Goal: Information Seeking & Learning: Check status

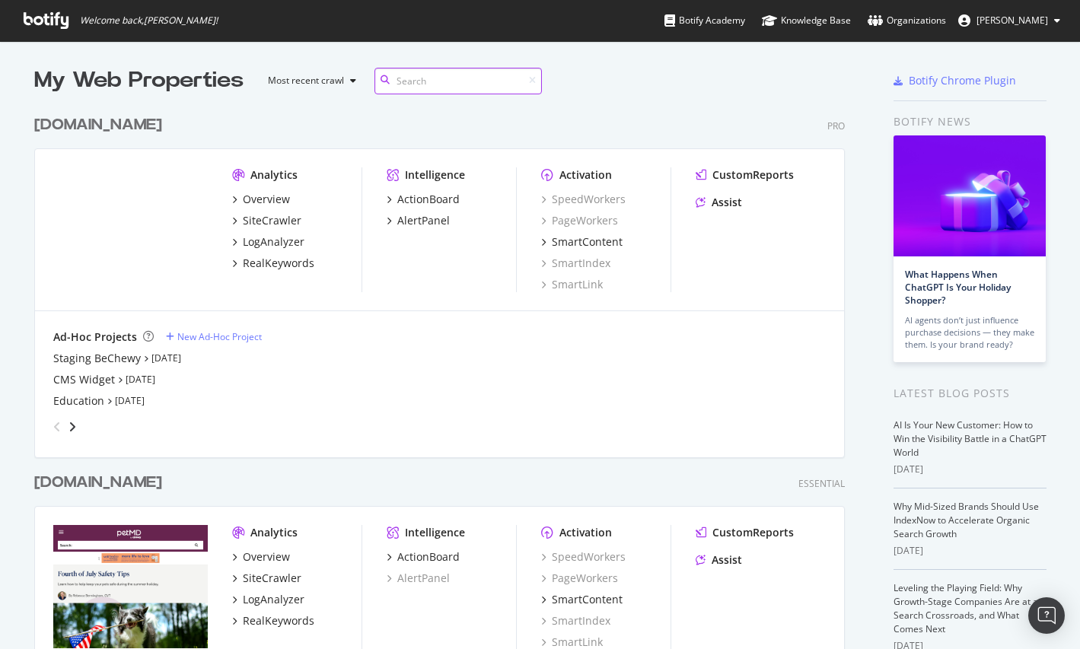
scroll to position [715, 823]
click at [276, 226] on div "SiteCrawler" at bounding box center [272, 220] width 59 height 15
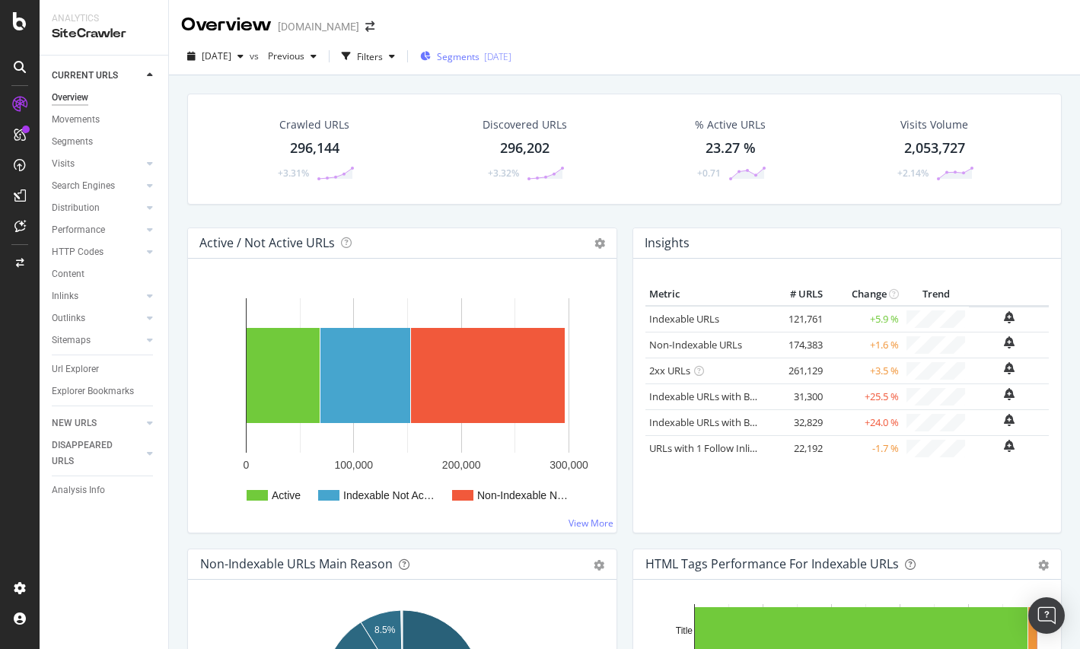
click at [473, 51] on span "Segments" at bounding box center [458, 56] width 43 height 13
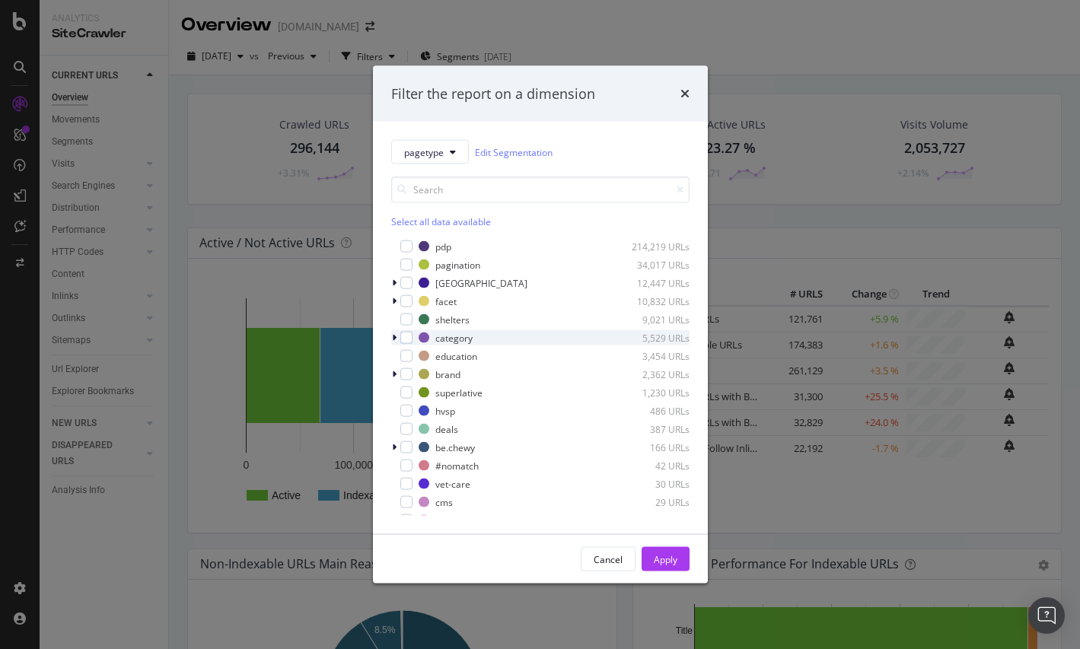
click at [393, 339] on icon "modal" at bounding box center [394, 337] width 5 height 9
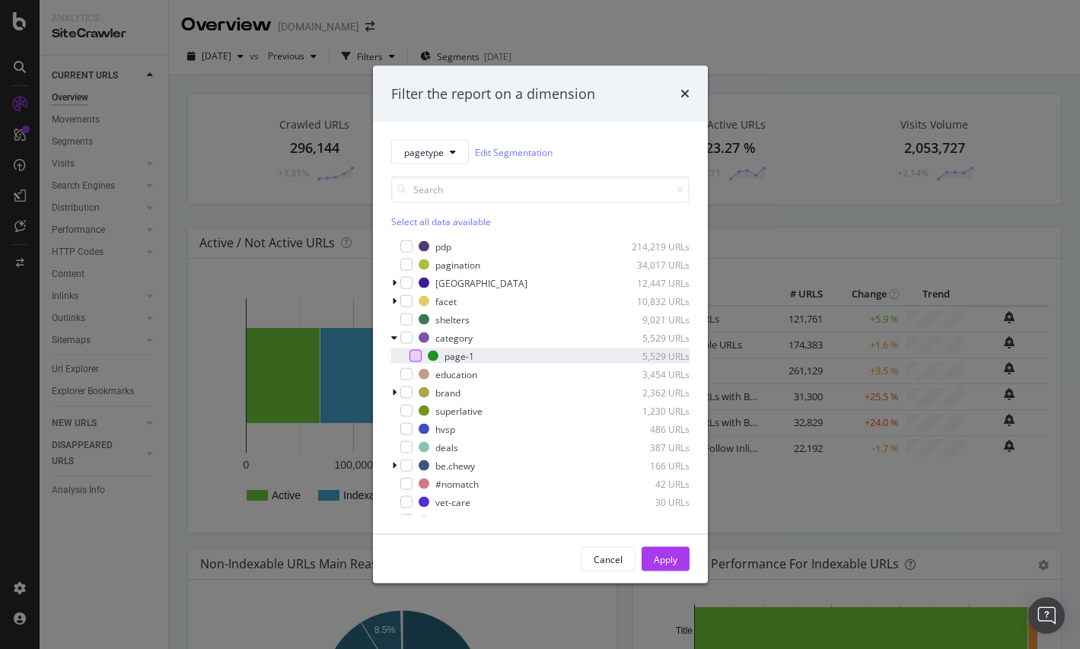
click at [413, 358] on div "modal" at bounding box center [415, 356] width 12 height 12
click at [680, 564] on button "Apply" at bounding box center [666, 559] width 48 height 24
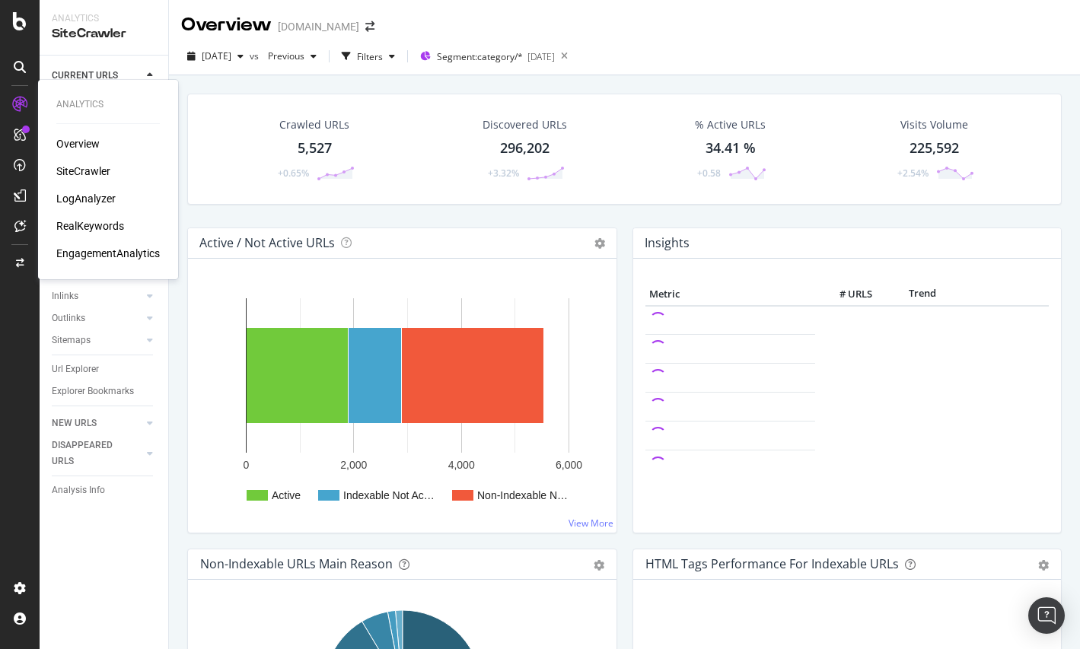
click at [95, 228] on div "RealKeywords" at bounding box center [90, 225] width 68 height 15
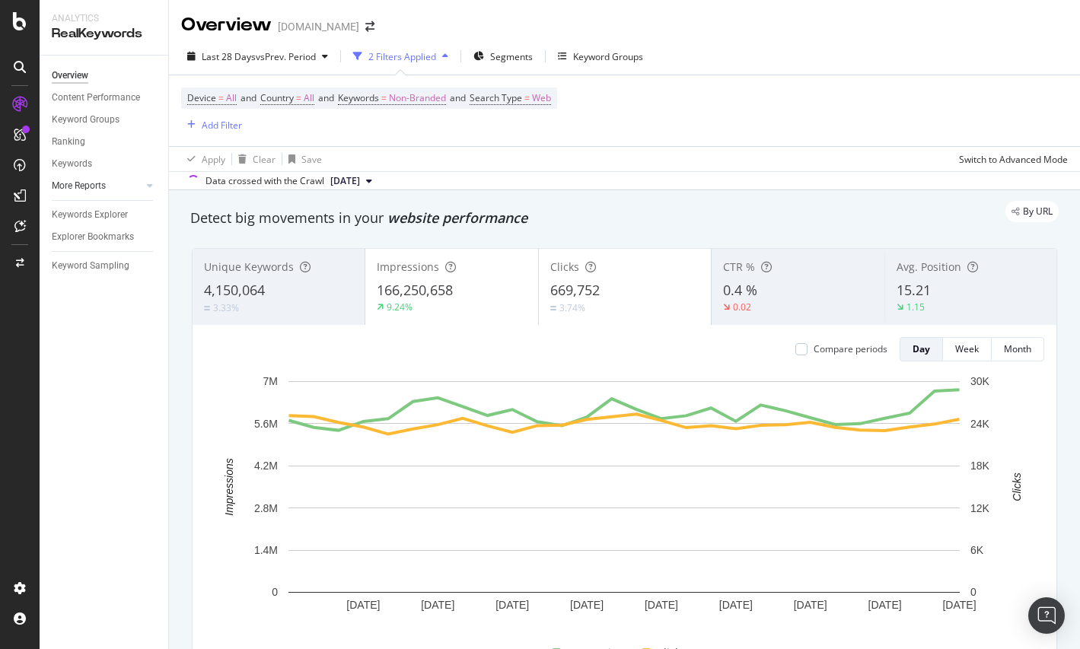
click at [126, 183] on link "More Reports" at bounding box center [97, 186] width 91 height 16
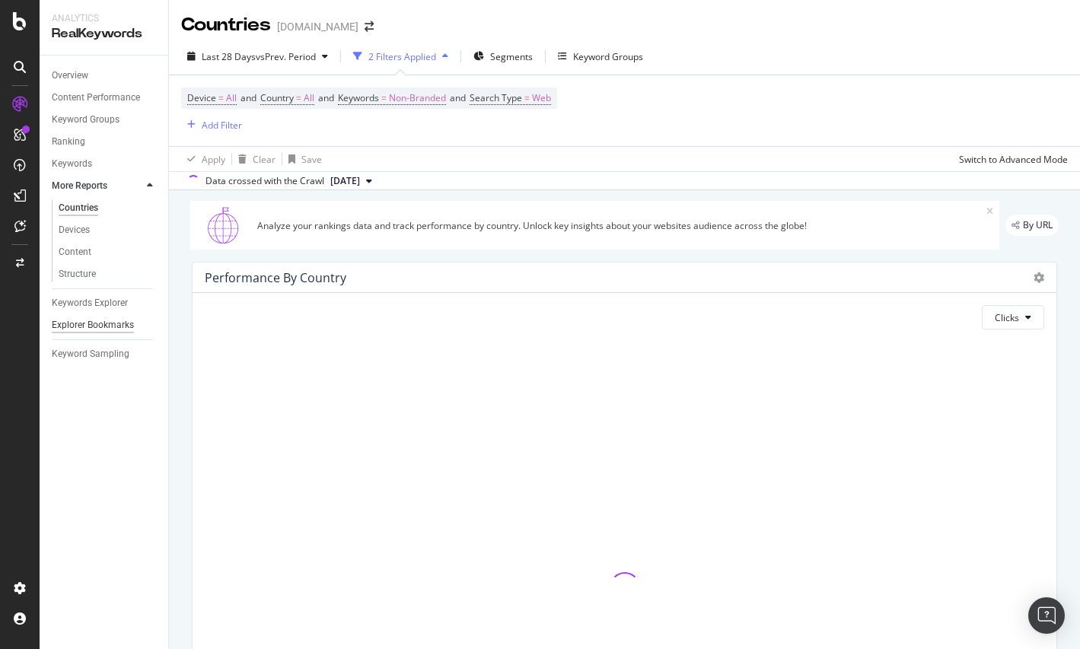
click at [112, 325] on div "Explorer Bookmarks" at bounding box center [93, 325] width 82 height 16
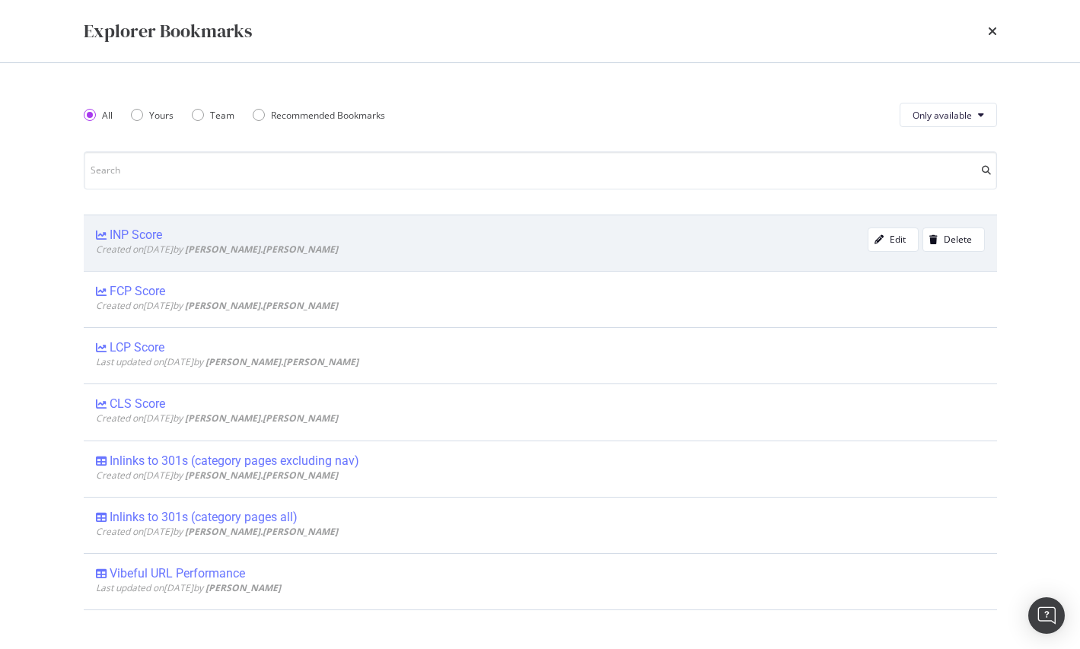
scroll to position [678, 0]
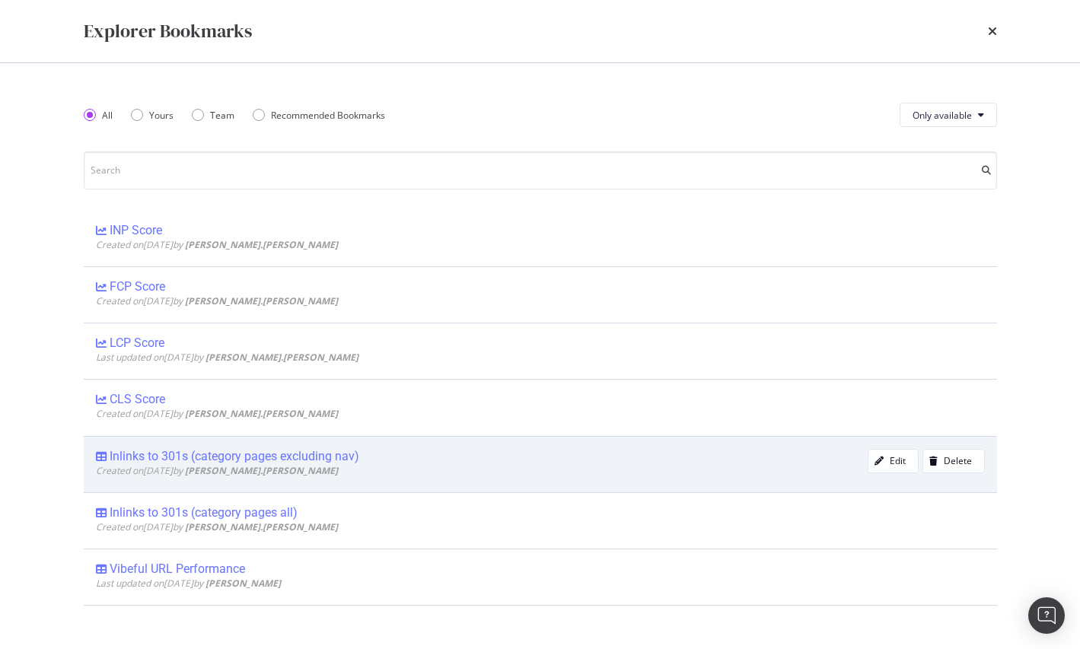
click at [354, 460] on div "Inlinks to 301s (category pages excluding nav)" at bounding box center [235, 456] width 250 height 15
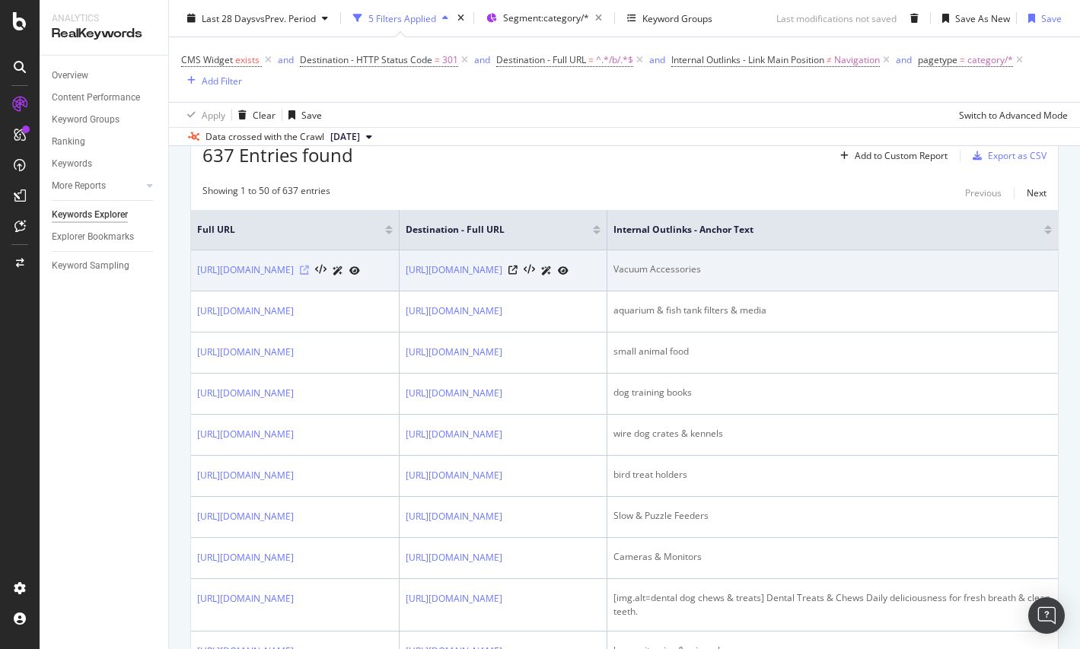
click at [309, 272] on icon at bounding box center [304, 270] width 9 height 9
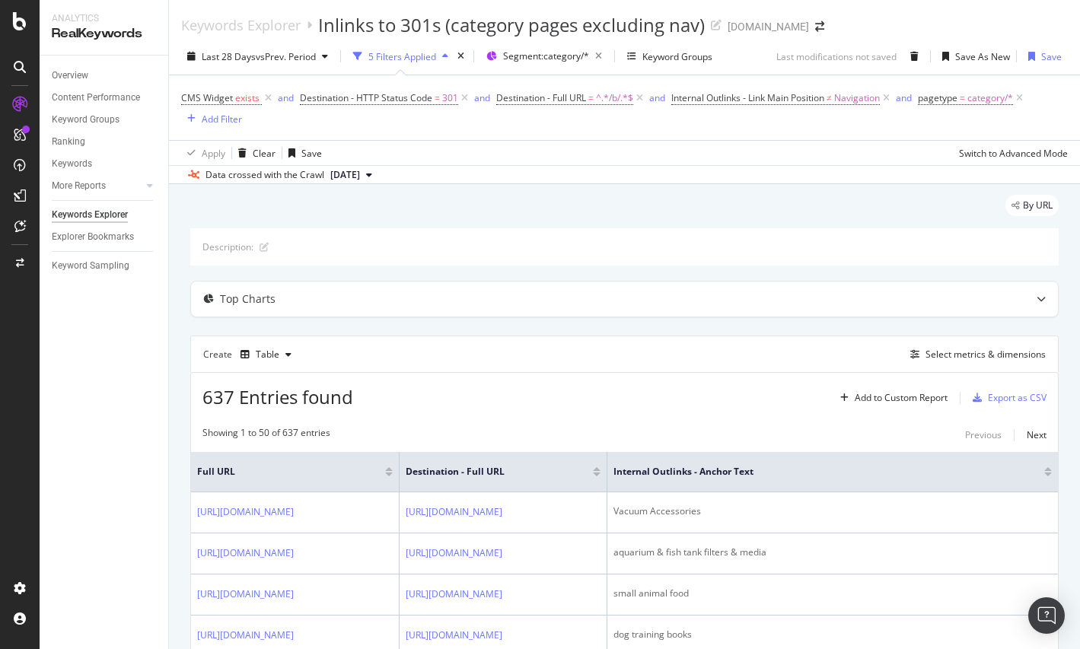
click at [113, 218] on div "Keywords Explorer" at bounding box center [90, 215] width 76 height 16
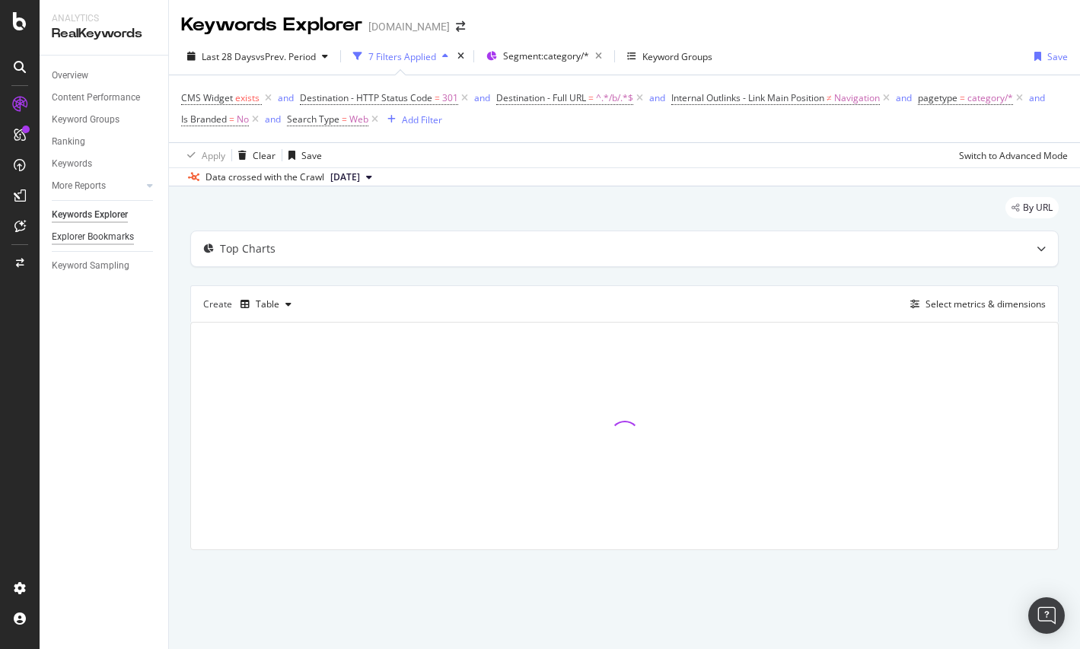
click at [107, 237] on div "Explorer Bookmarks" at bounding box center [93, 237] width 82 height 16
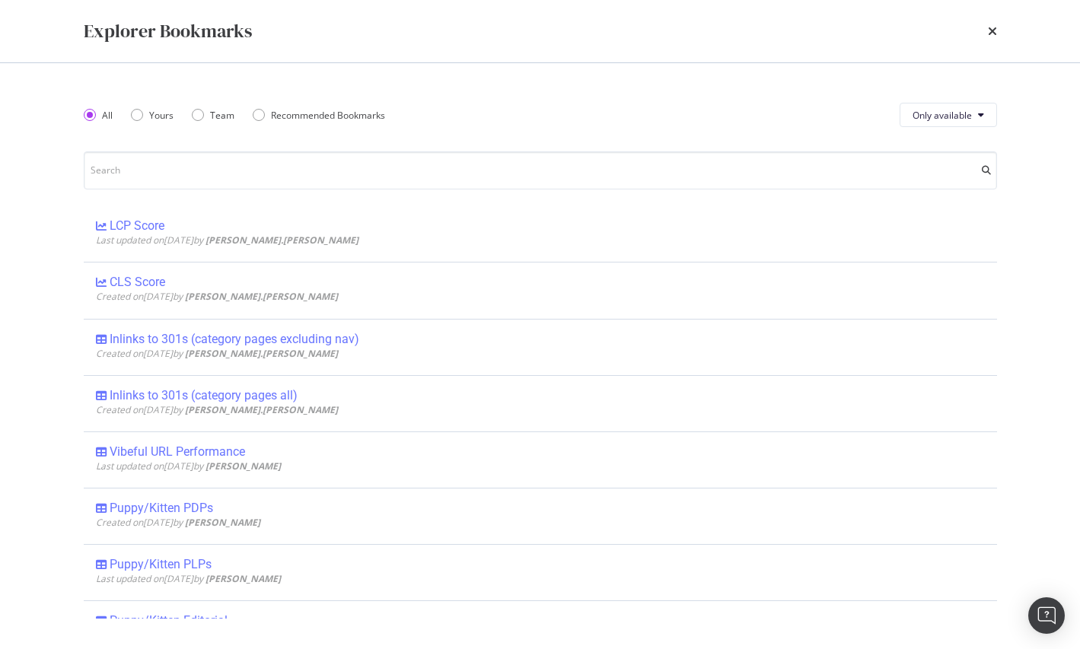
scroll to position [798, 0]
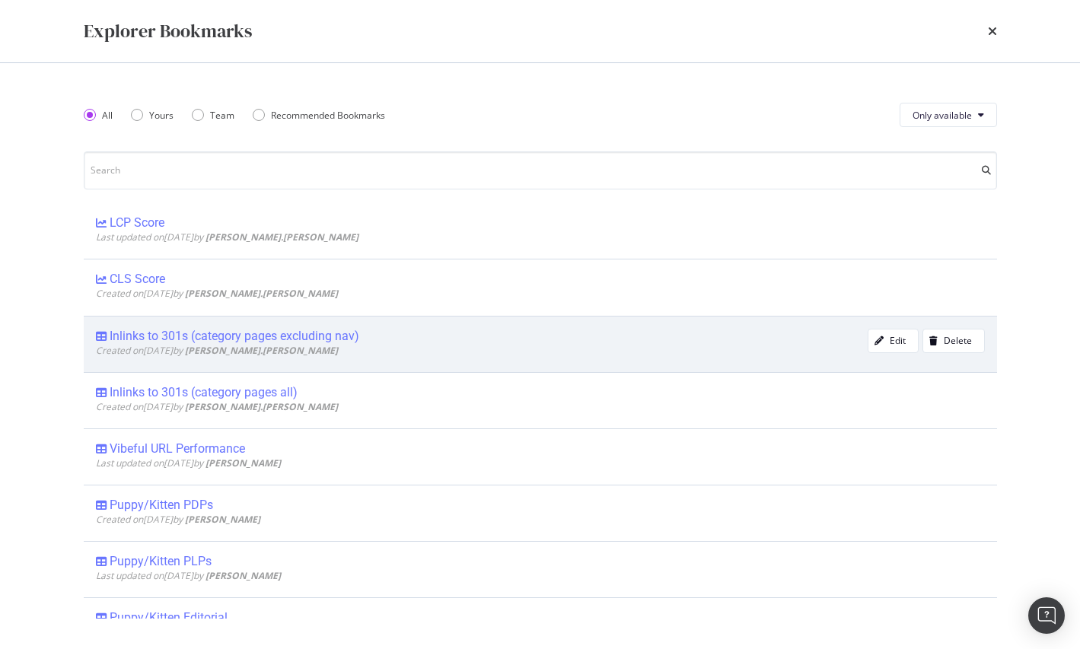
click at [264, 338] on div "Inlinks to 301s (category pages excluding nav)" at bounding box center [235, 336] width 250 height 15
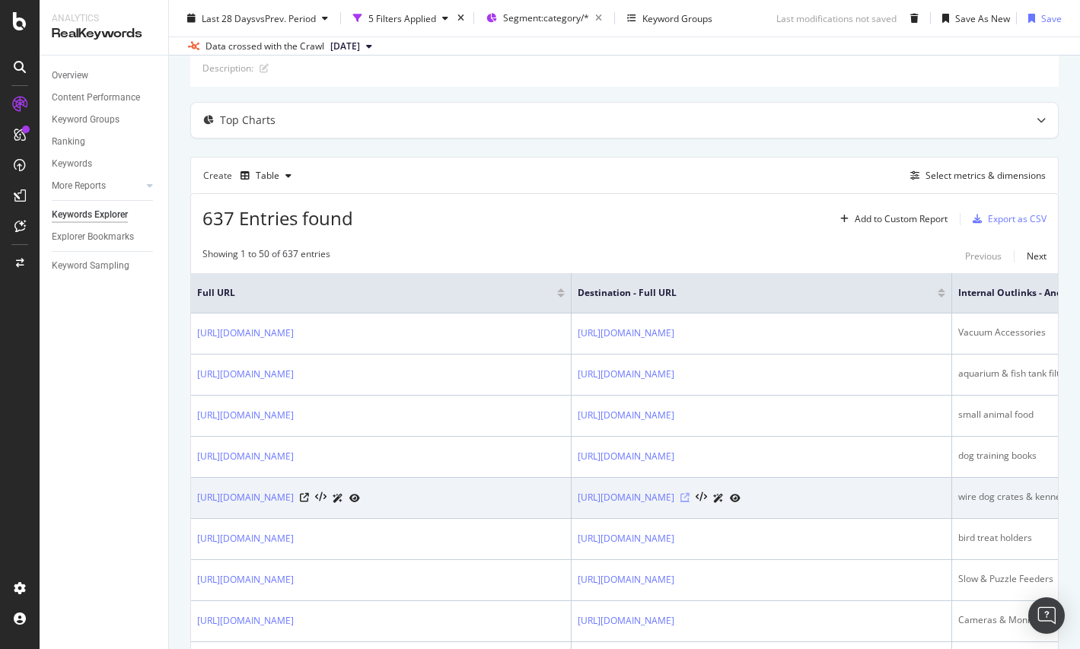
click at [690, 500] on icon at bounding box center [684, 497] width 9 height 9
click at [309, 497] on icon at bounding box center [304, 497] width 9 height 9
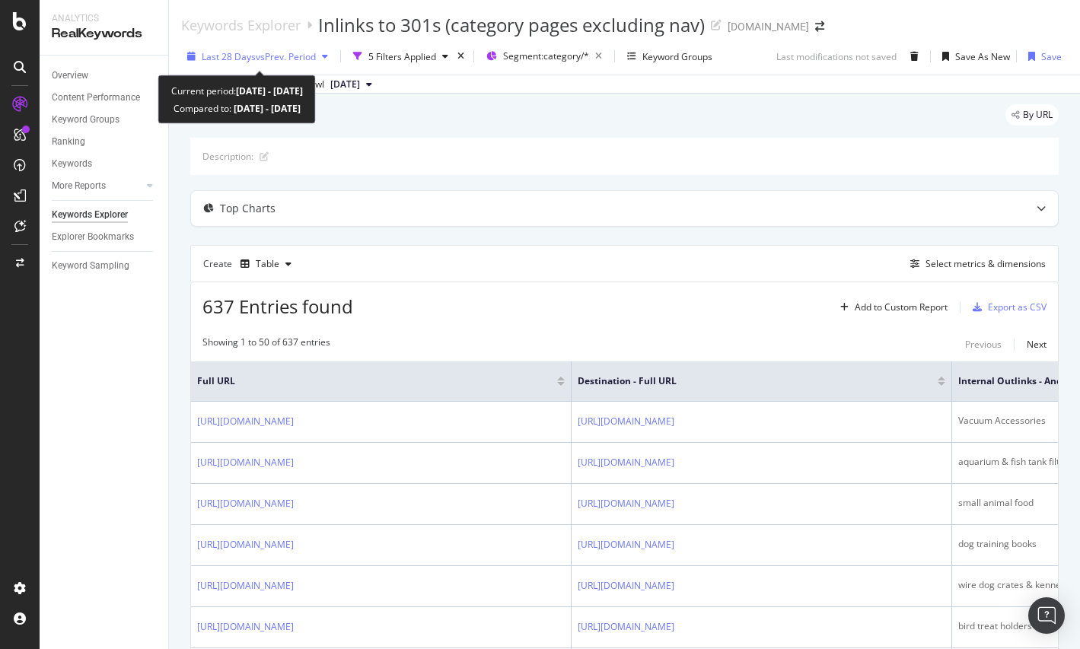
click at [267, 59] on span "vs Prev. Period" at bounding box center [286, 56] width 60 height 13
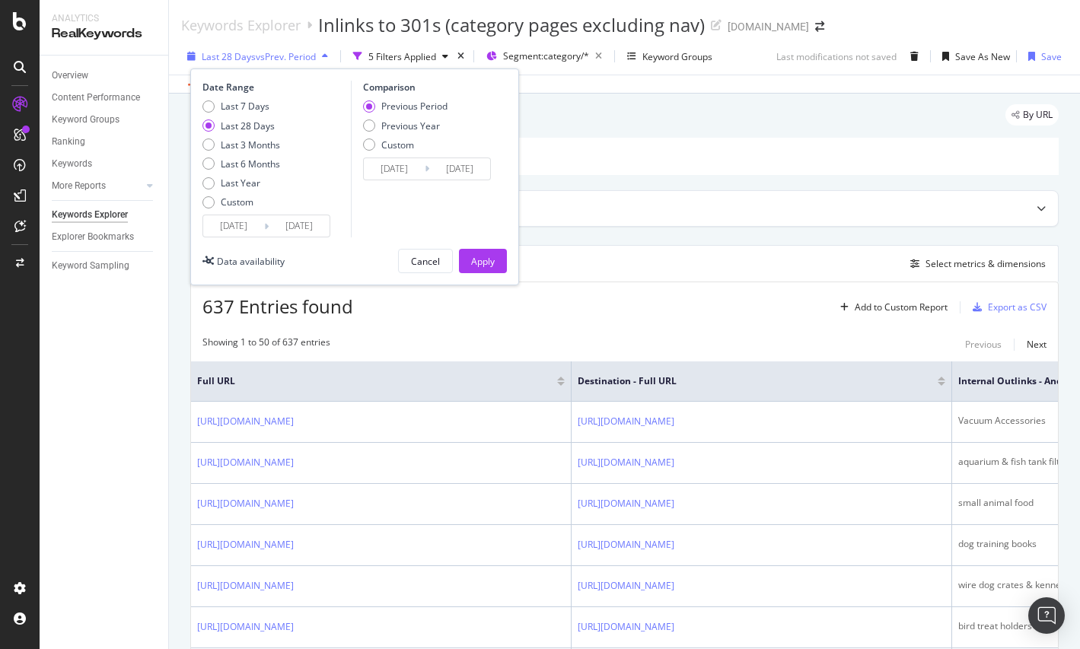
click at [266, 59] on span "vs Prev. Period" at bounding box center [286, 56] width 60 height 13
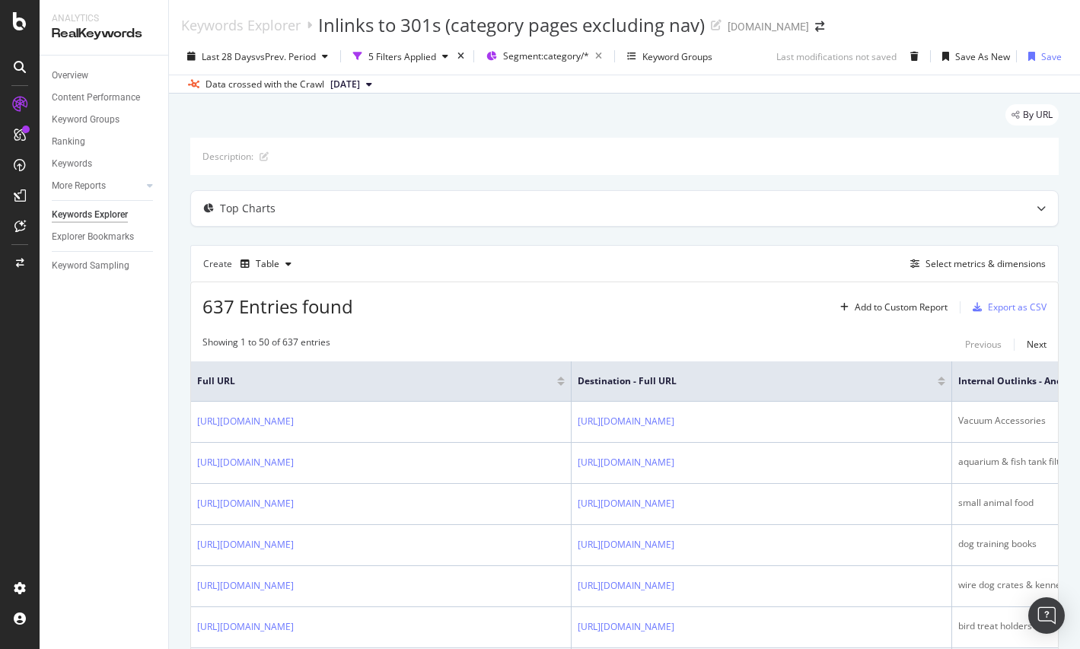
click at [378, 83] on button "[DATE]" at bounding box center [351, 84] width 54 height 18
click at [604, 308] on div "637 Entries found Add to Custom Report Export as CSV" at bounding box center [624, 300] width 867 height 37
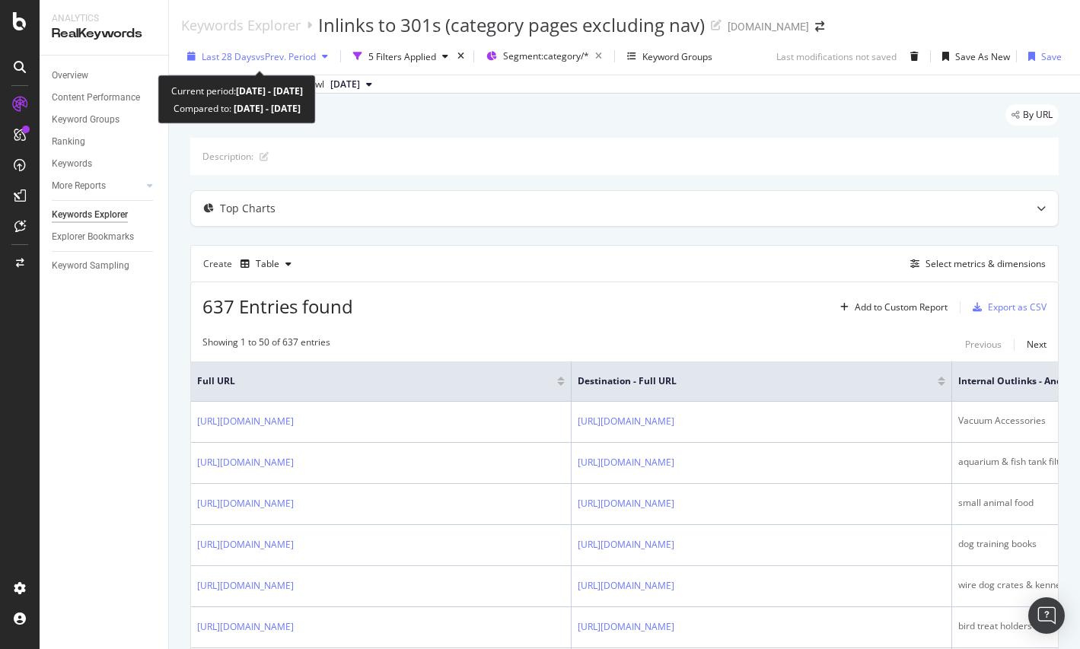
click at [279, 62] on span "vs Prev. Period" at bounding box center [286, 56] width 60 height 13
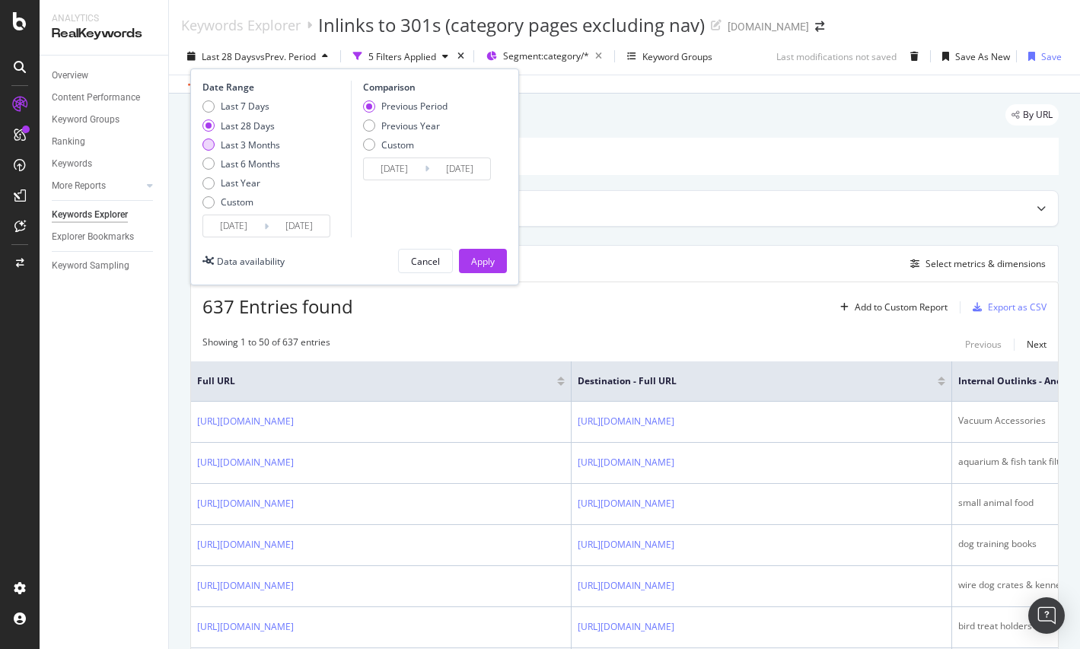
click at [260, 143] on div "Last 3 Months" at bounding box center [250, 145] width 59 height 13
type input "2025/05/18"
type input "2025/02/15"
type input "2025/05/17"
click at [491, 264] on div "Apply" at bounding box center [483, 261] width 24 height 13
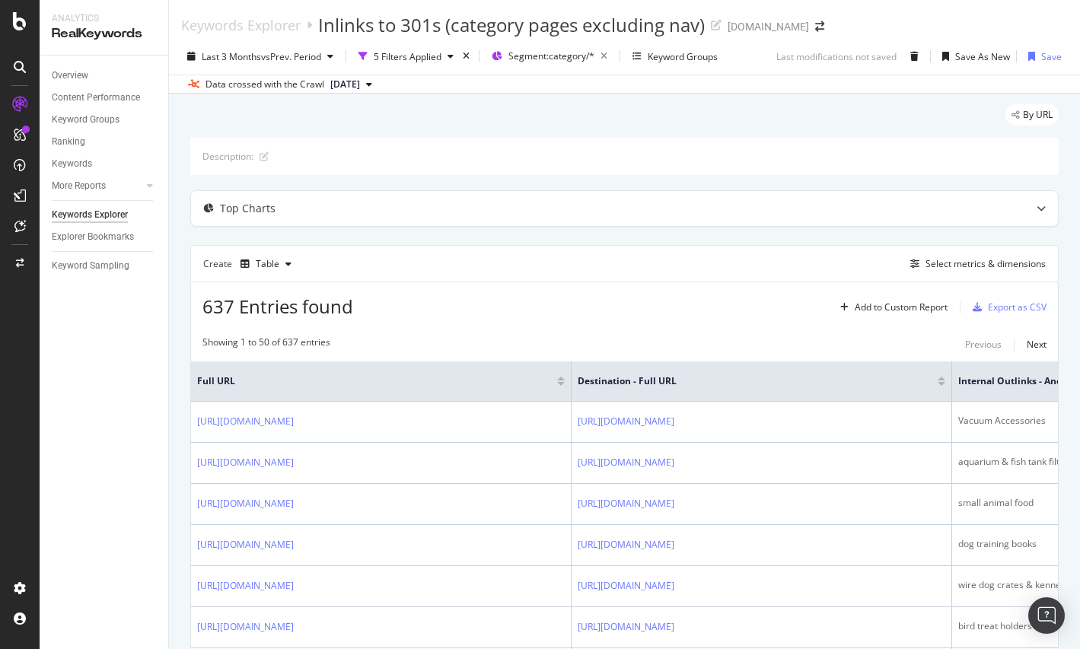
click at [360, 88] on span "[DATE]" at bounding box center [345, 85] width 30 height 14
click at [409, 206] on div "275K URLs" at bounding box center [403, 207] width 45 height 14
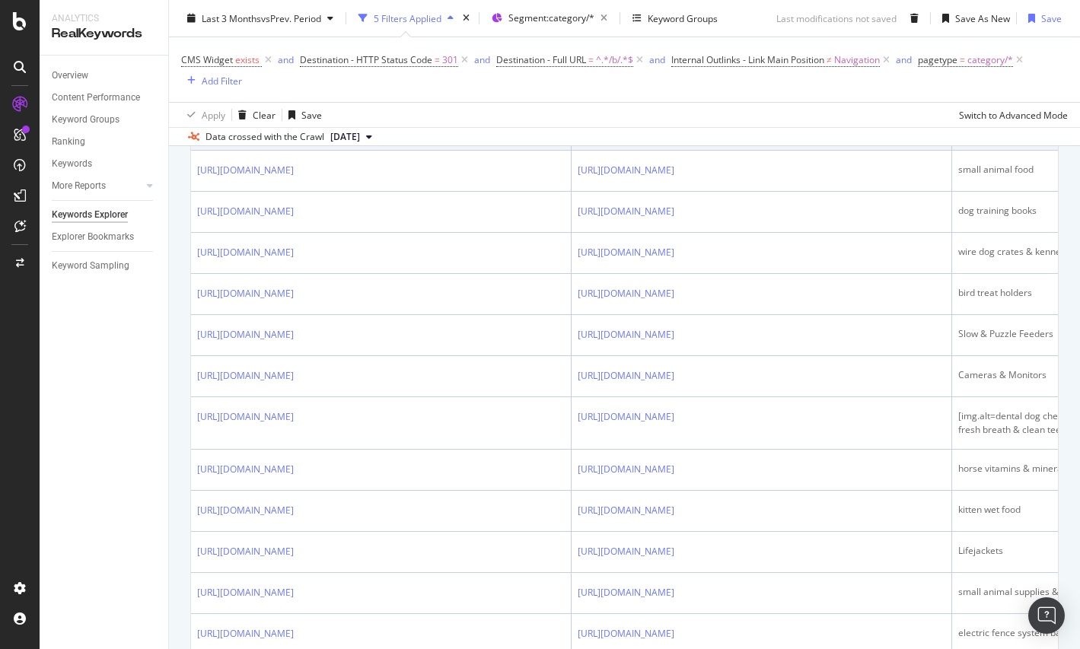
scroll to position [428, 0]
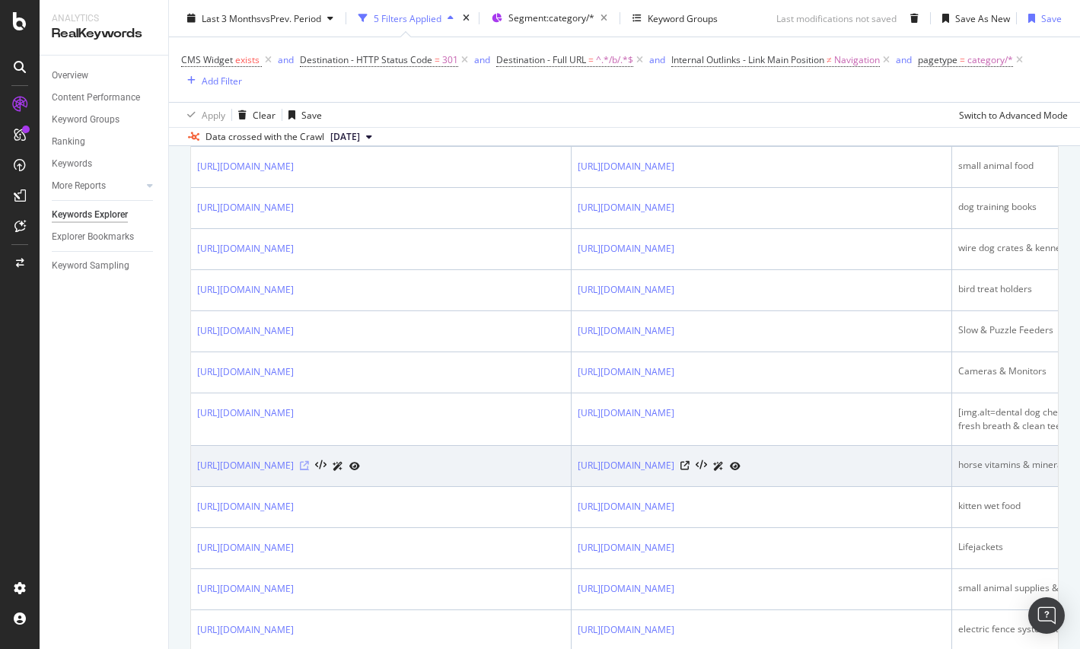
click at [309, 470] on icon at bounding box center [304, 465] width 9 height 9
click at [690, 470] on icon at bounding box center [684, 465] width 9 height 9
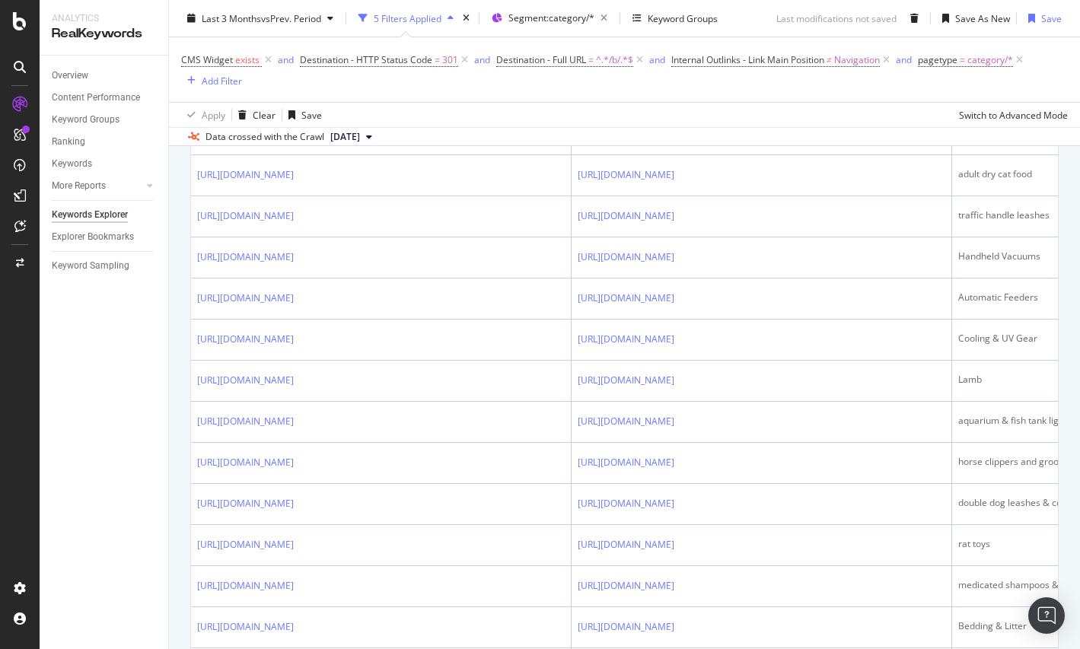
scroll to position [1996, 0]
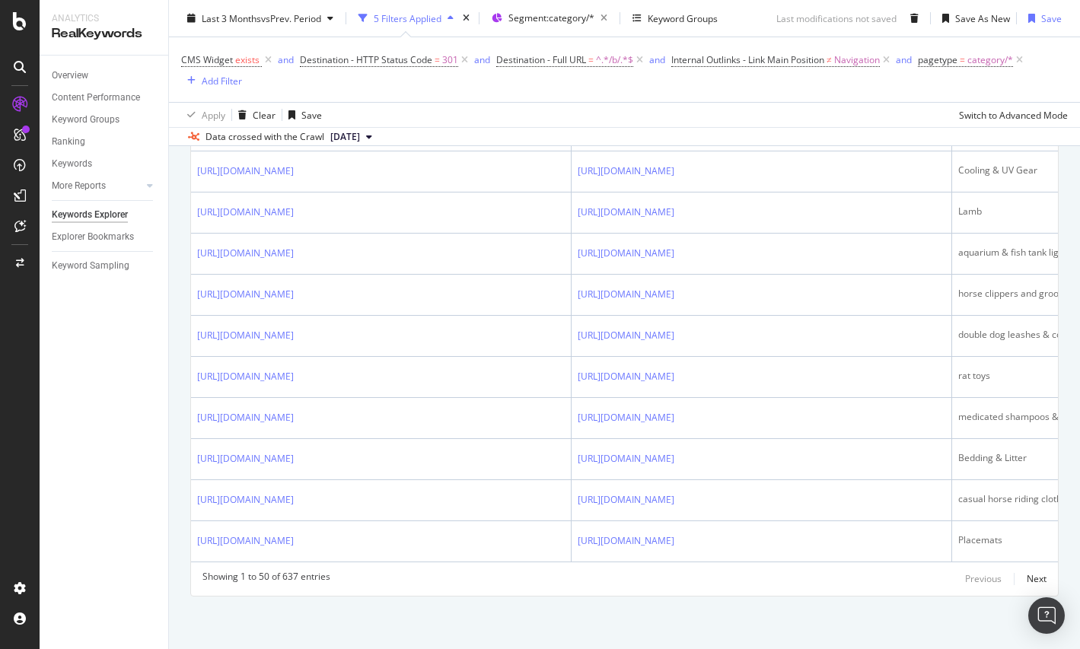
click at [690, 94] on icon at bounding box center [684, 88] width 9 height 9
click at [309, 94] on icon at bounding box center [304, 88] width 9 height 9
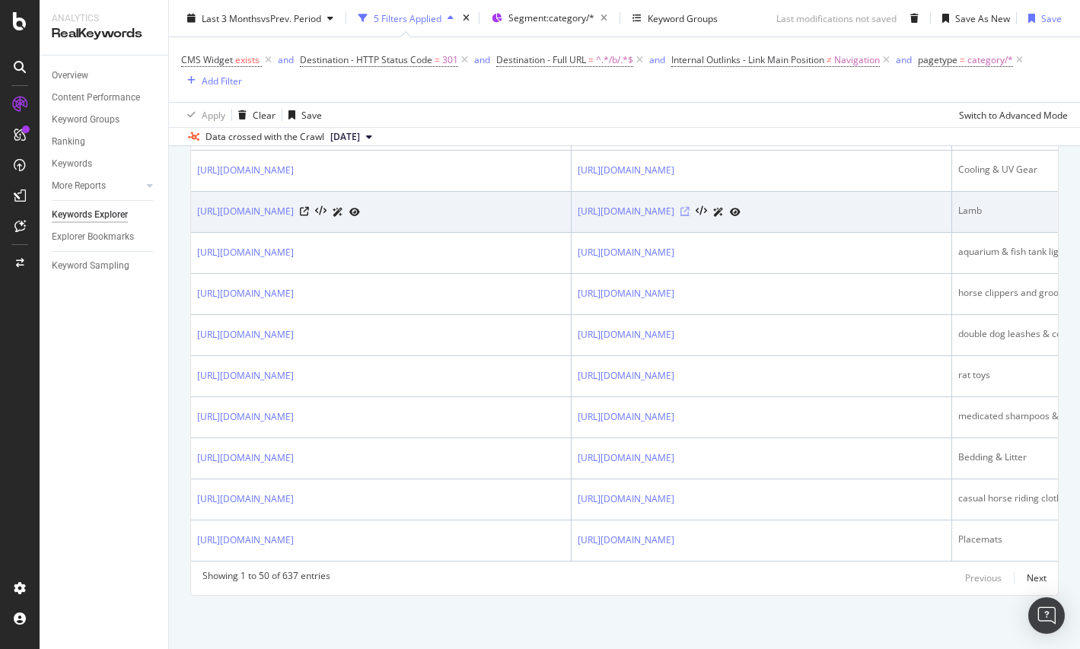
click at [690, 216] on icon at bounding box center [684, 211] width 9 height 9
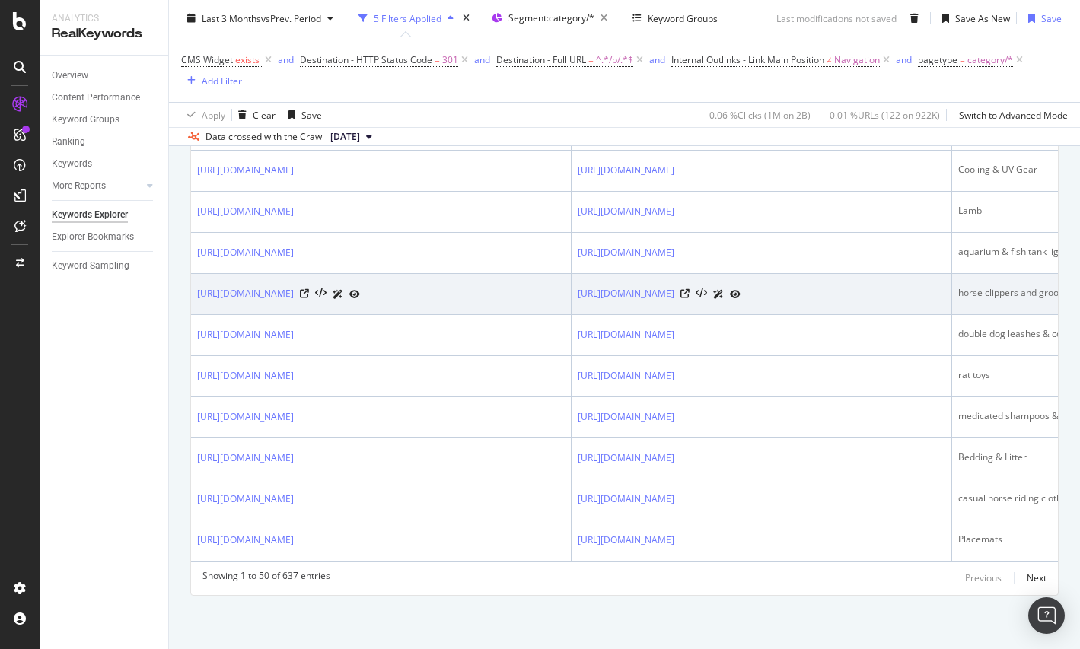
scroll to position [2270, 0]
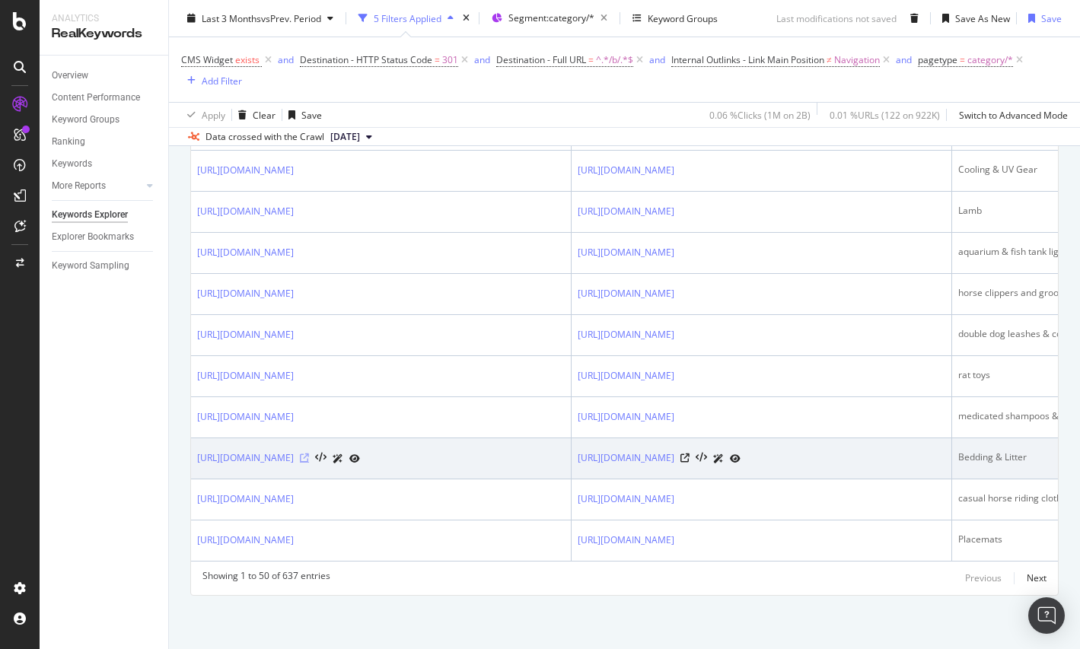
click at [309, 460] on icon at bounding box center [304, 458] width 9 height 9
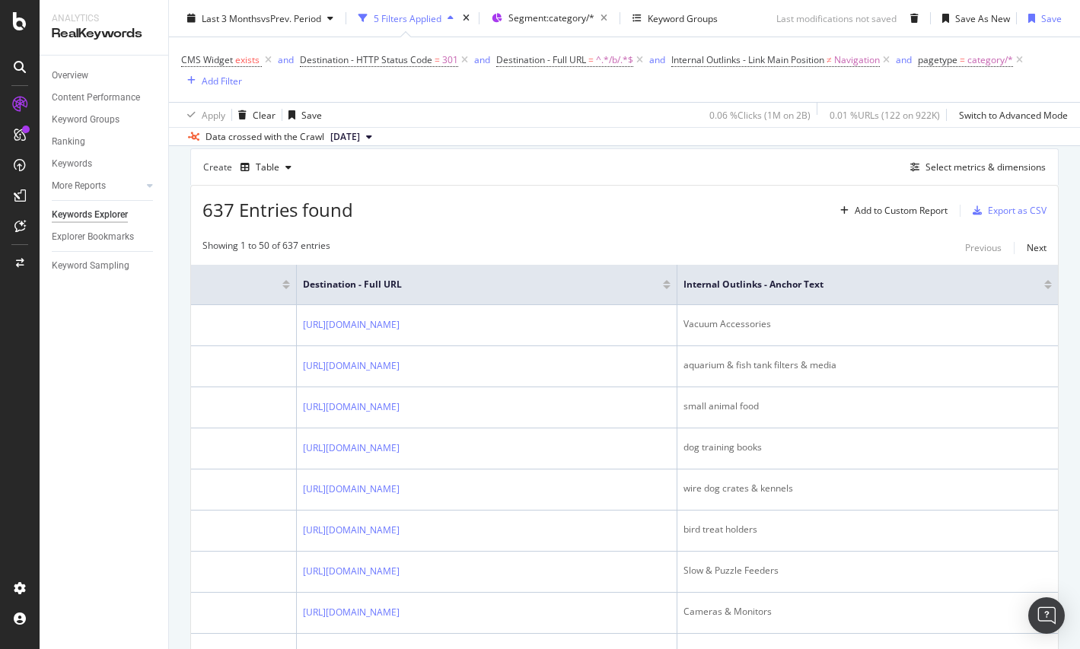
scroll to position [0, 0]
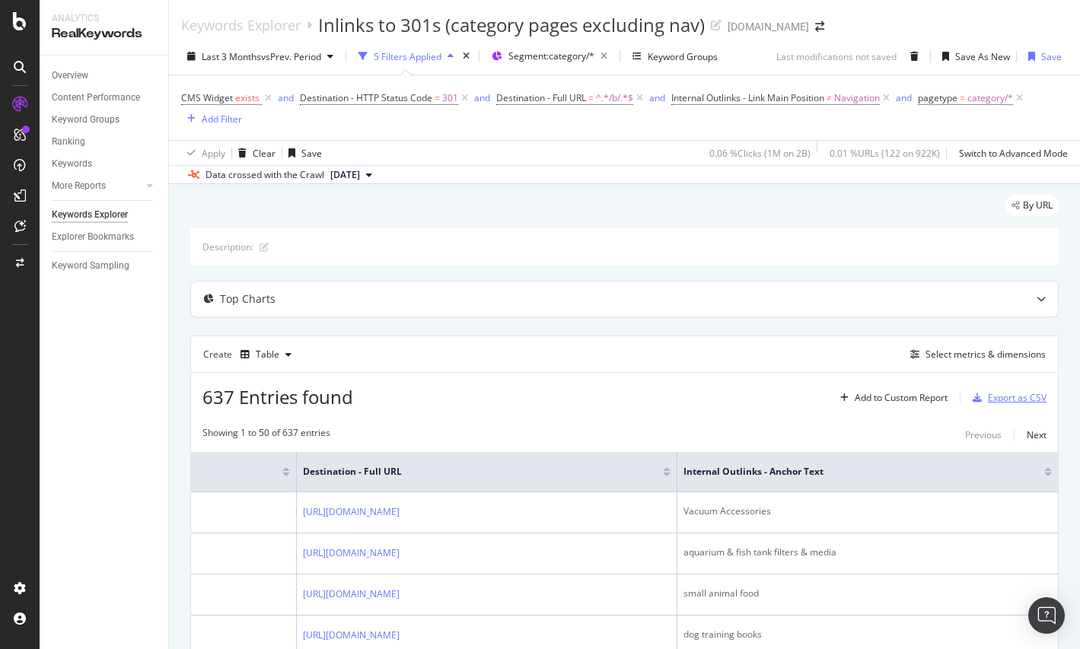
click at [1018, 400] on div "Export as CSV" at bounding box center [1017, 397] width 59 height 13
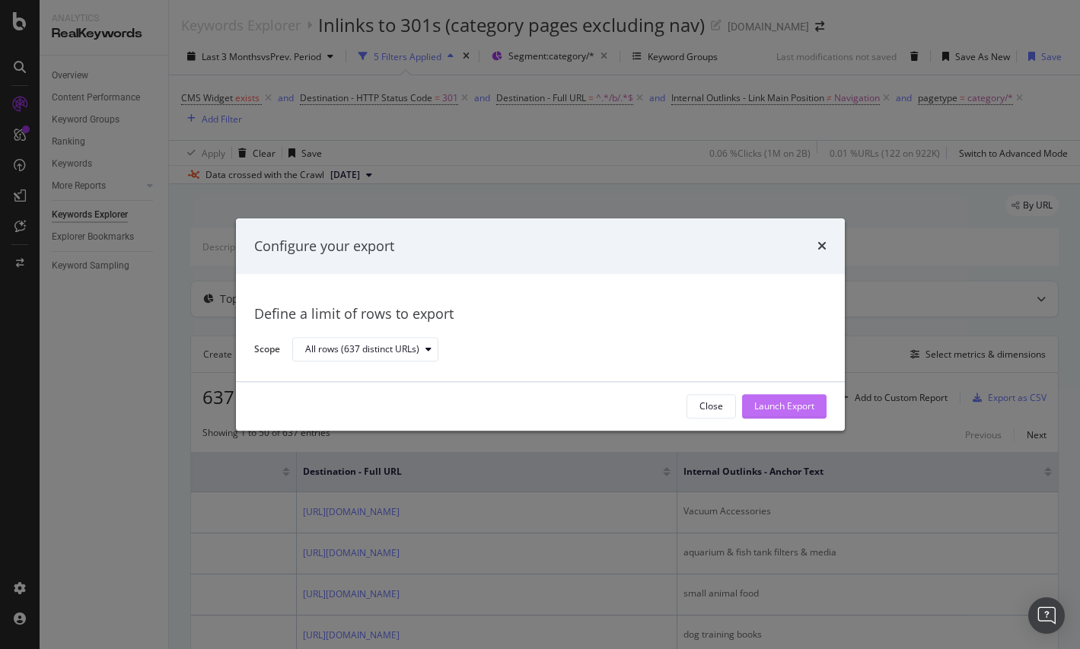
click at [806, 406] on div "Launch Export" at bounding box center [784, 406] width 60 height 13
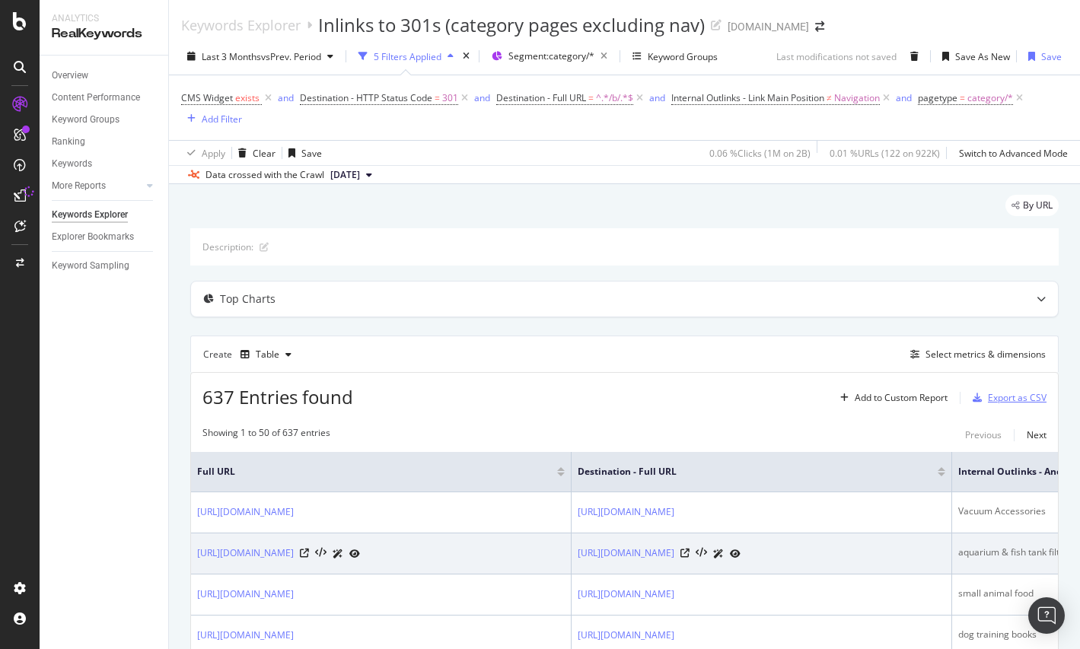
scroll to position [51, 0]
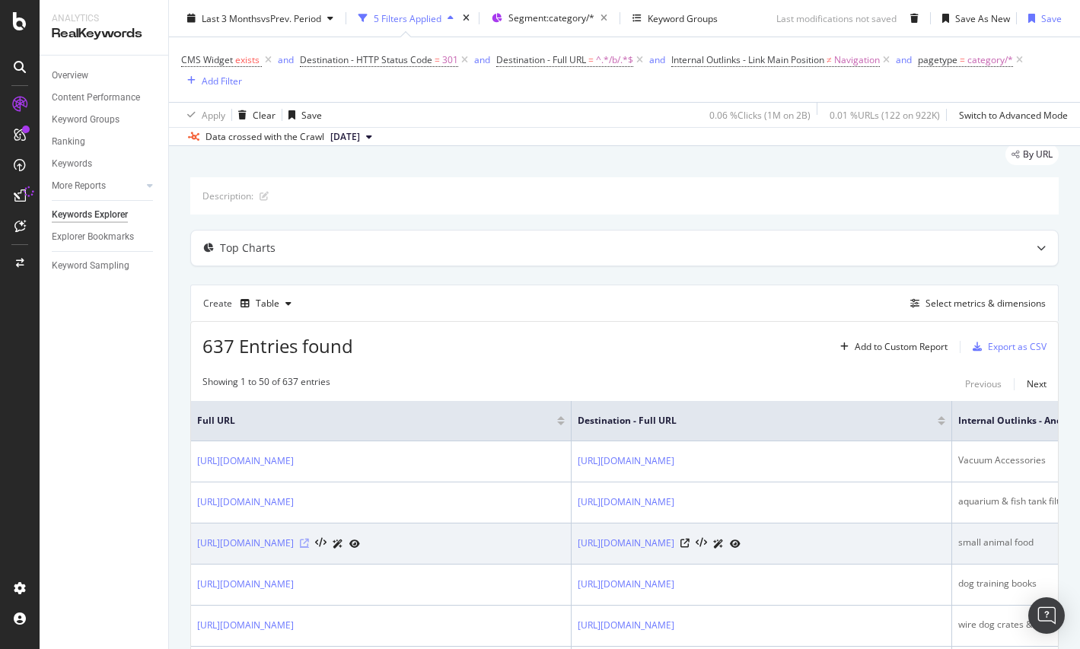
click at [309, 543] on icon at bounding box center [304, 543] width 9 height 9
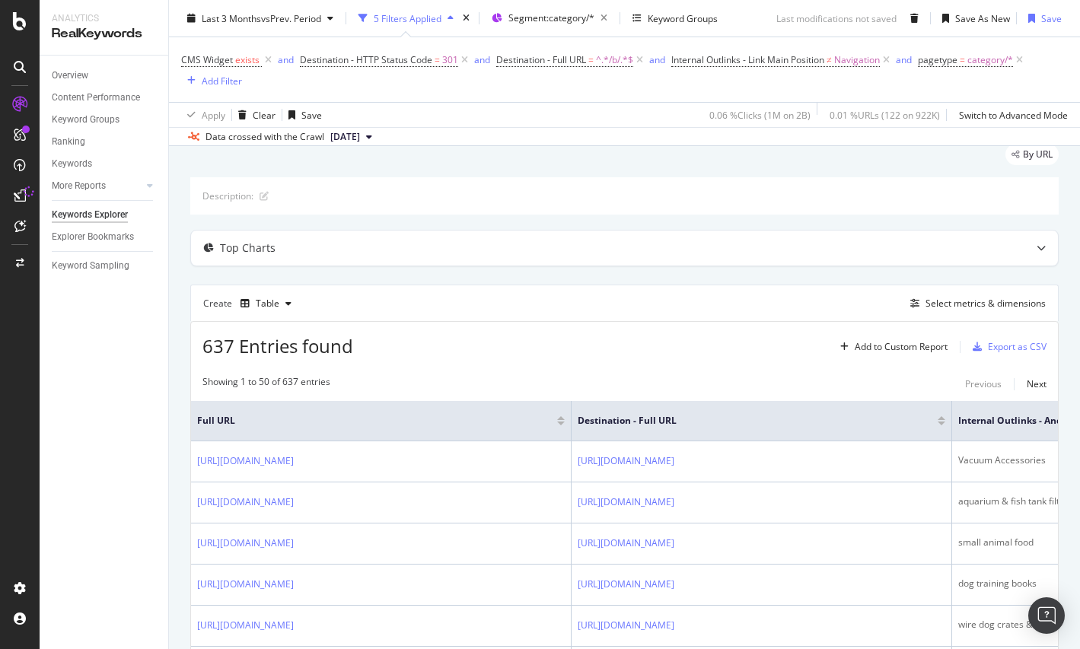
scroll to position [0, 0]
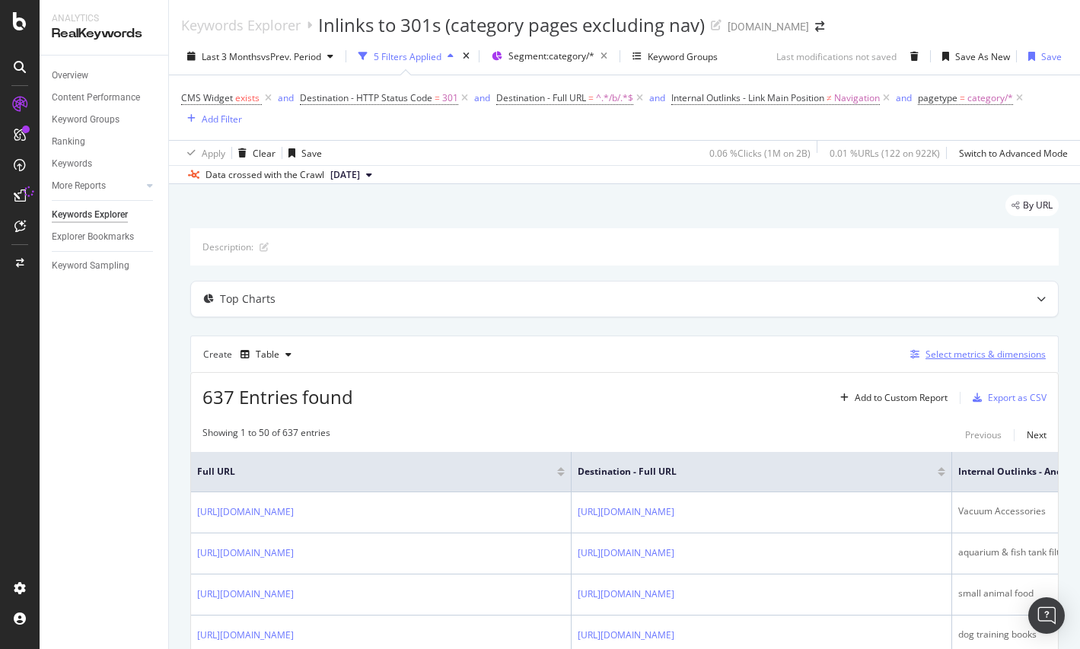
click at [946, 356] on div "Select metrics & dimensions" at bounding box center [986, 354] width 120 height 13
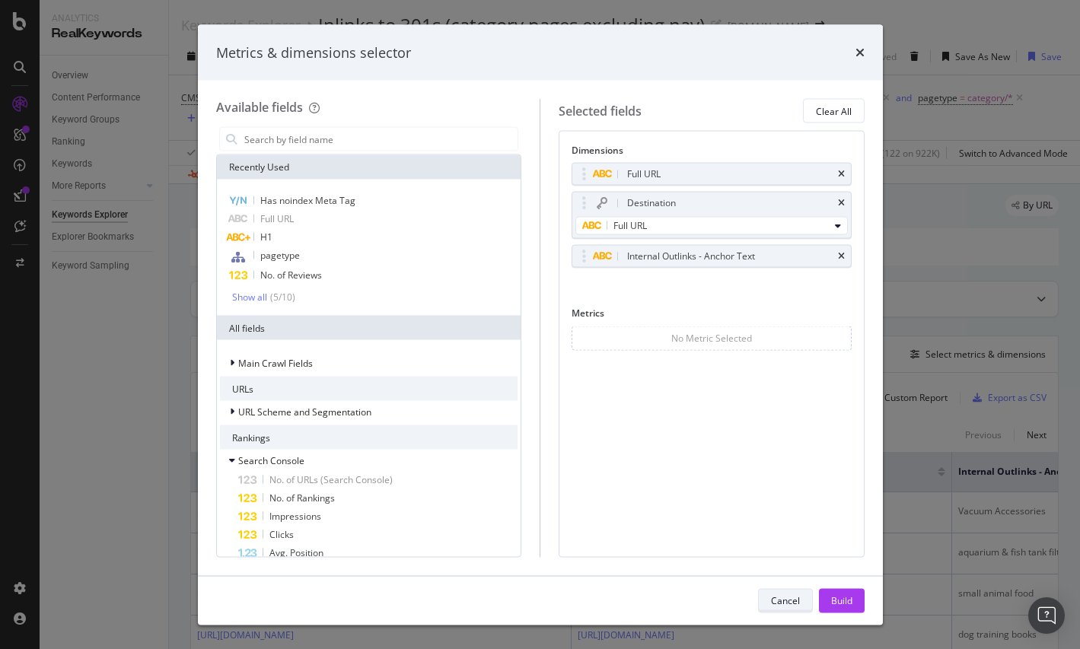
click at [779, 596] on div "Cancel" at bounding box center [785, 600] width 29 height 13
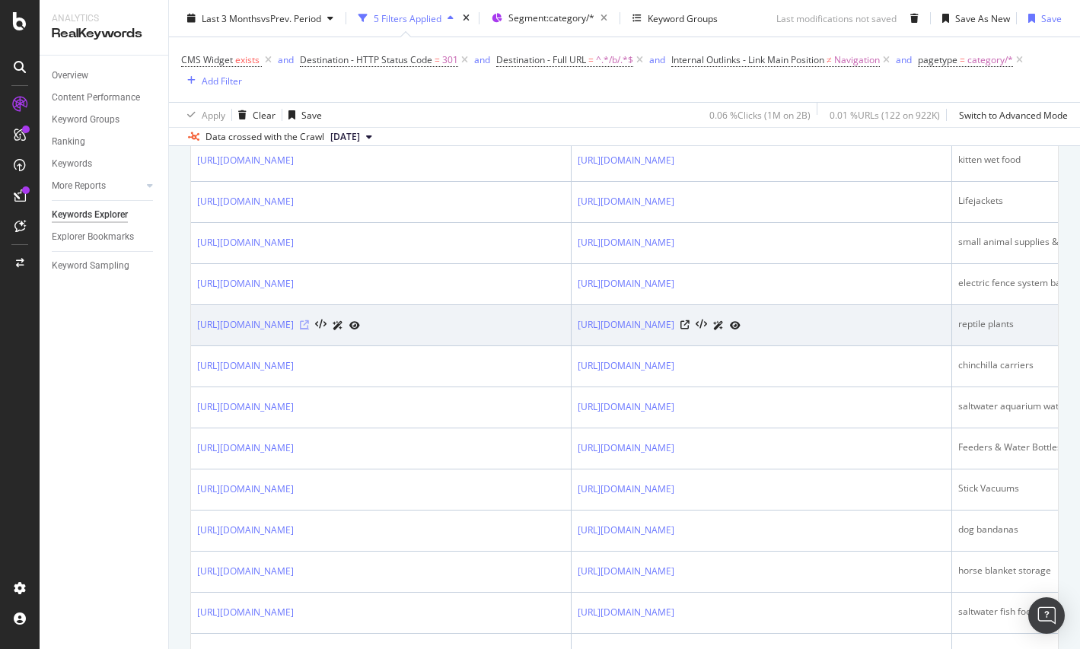
click at [309, 330] on icon at bounding box center [304, 324] width 9 height 9
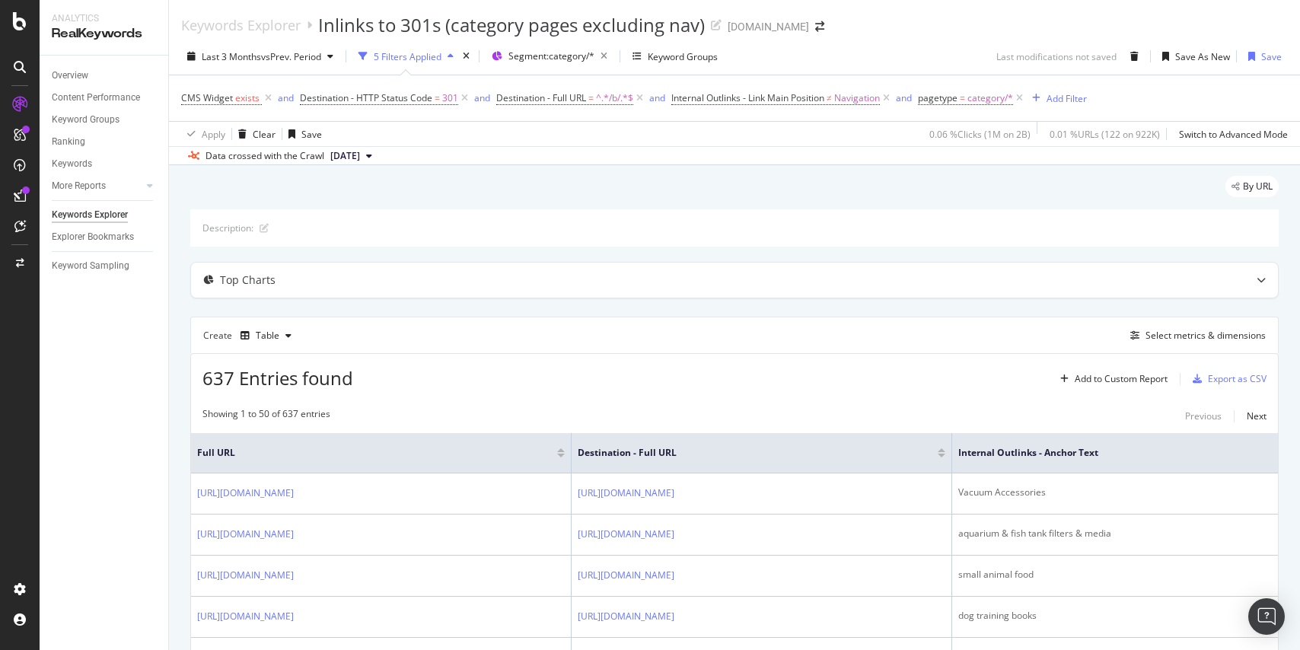
click at [941, 454] on div at bounding box center [942, 456] width 8 height 4
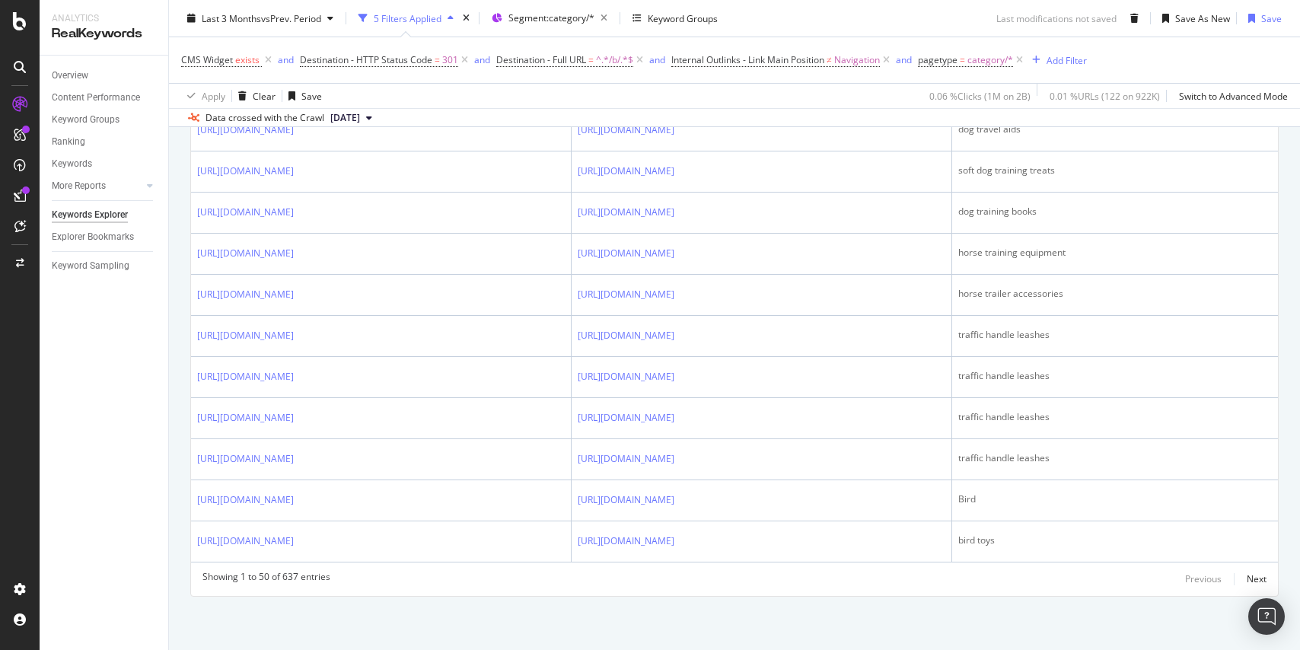
scroll to position [2507, 0]
click at [1079, 576] on div "Next" at bounding box center [1257, 578] width 20 height 13
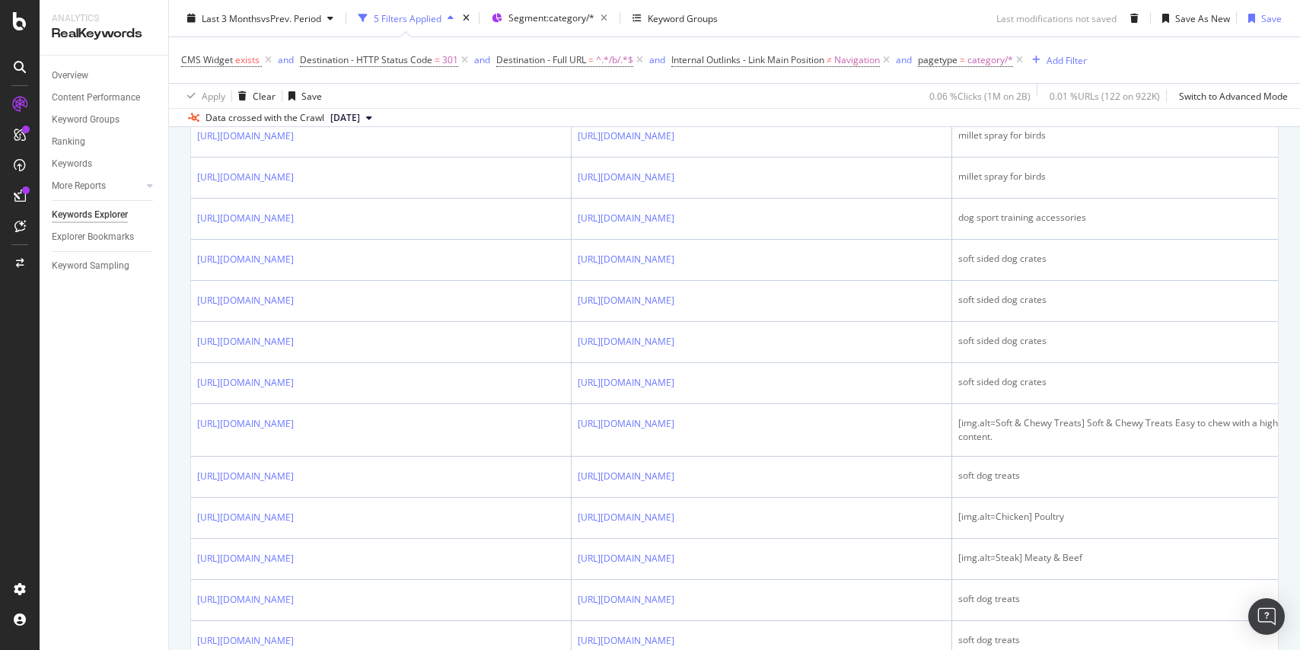
scroll to position [2530, 0]
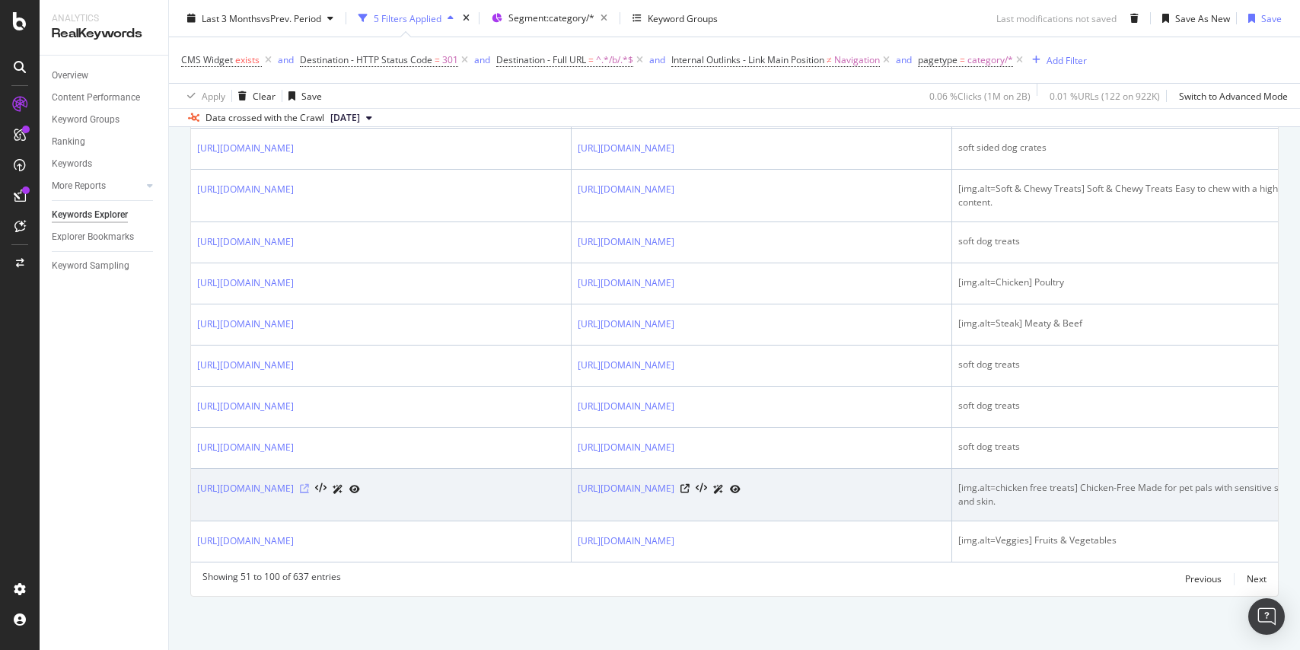
click at [309, 489] on icon at bounding box center [304, 488] width 9 height 9
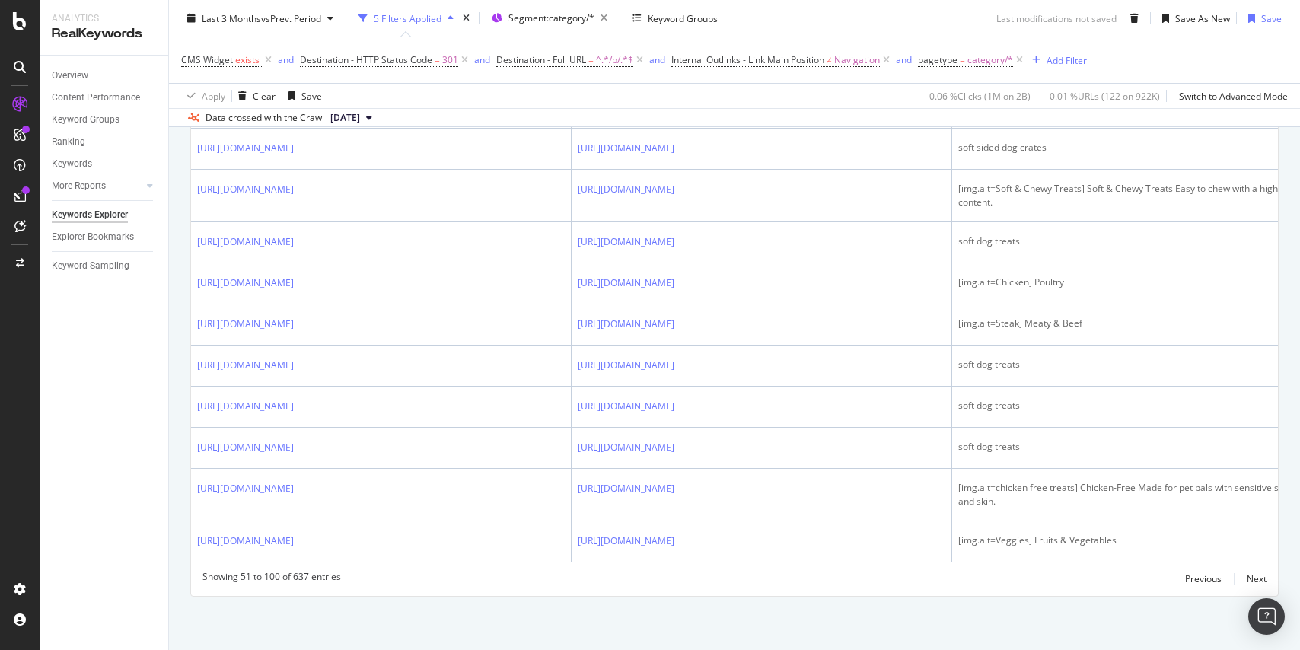
scroll to position [2157, 0]
click at [95, 261] on div "DataExports" at bounding box center [85, 262] width 59 height 15
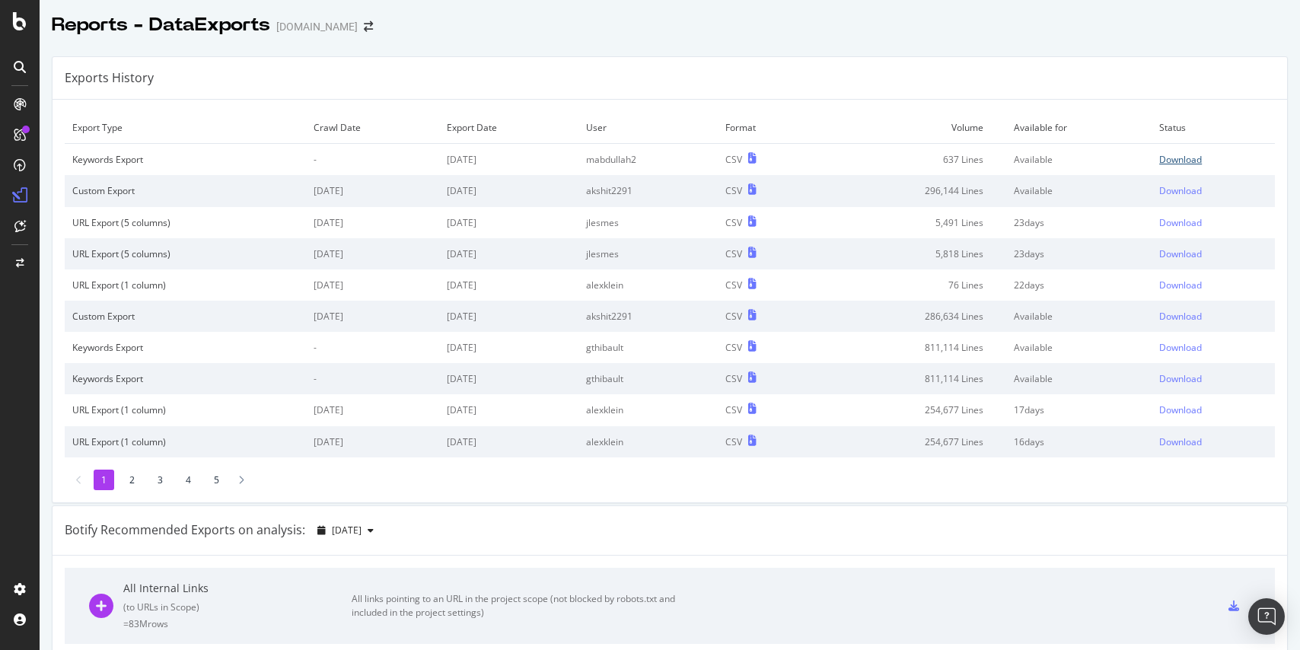
click at [1079, 161] on div "Download" at bounding box center [1180, 159] width 43 height 13
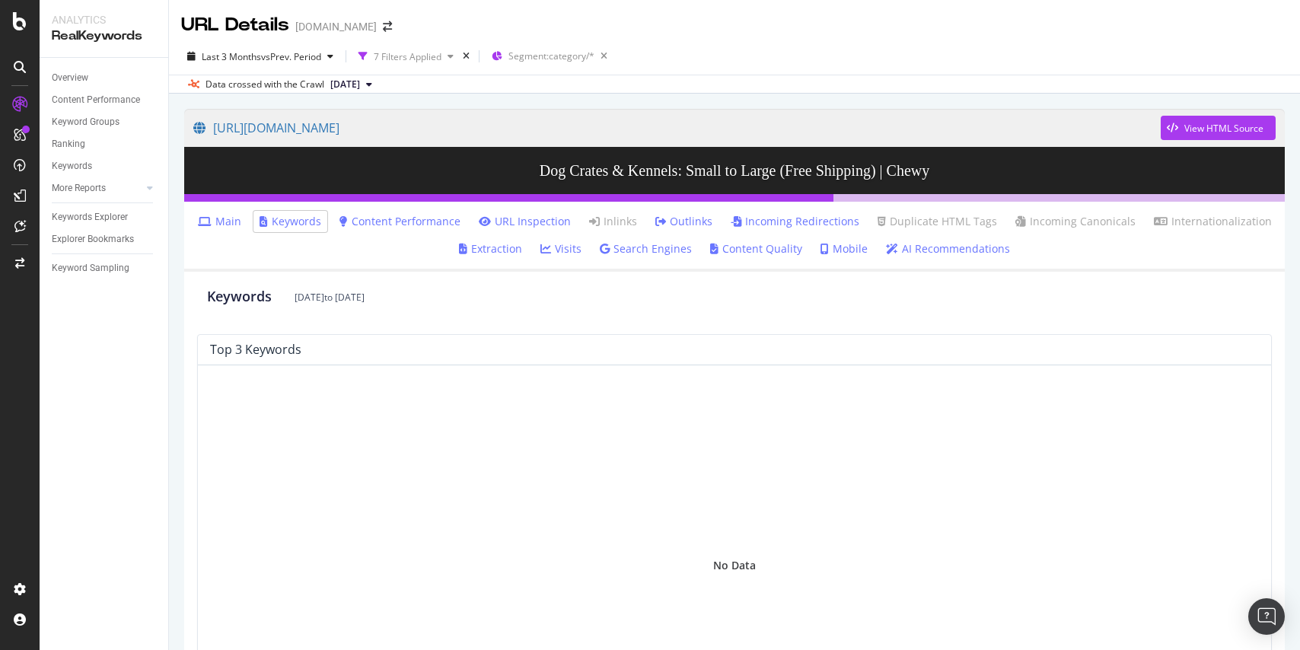
click at [745, 225] on link "Incoming Redirections" at bounding box center [795, 221] width 129 height 15
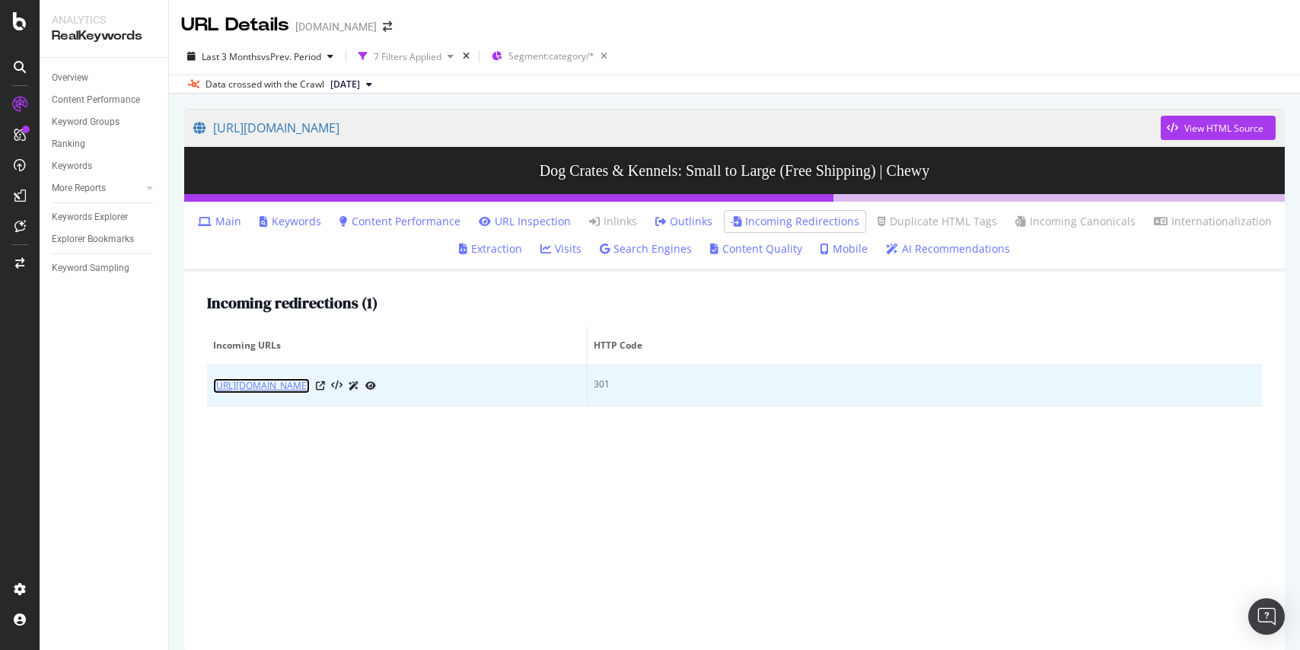
click at [310, 393] on link "https://www.chewy.com/b/crates-accessories-369?_gl=1*1kj6mcn*_ga*Nzg5MDg3MjkyLj…" at bounding box center [261, 385] width 97 height 15
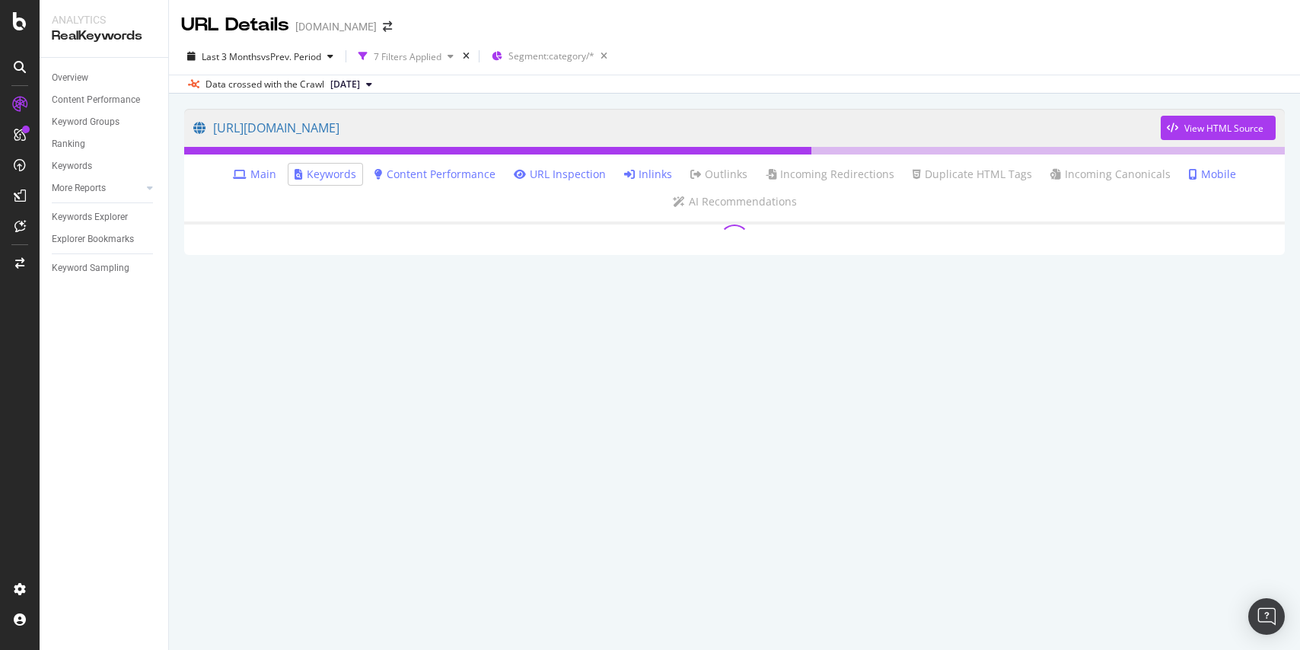
click at [646, 174] on link "Inlinks" at bounding box center [648, 174] width 48 height 15
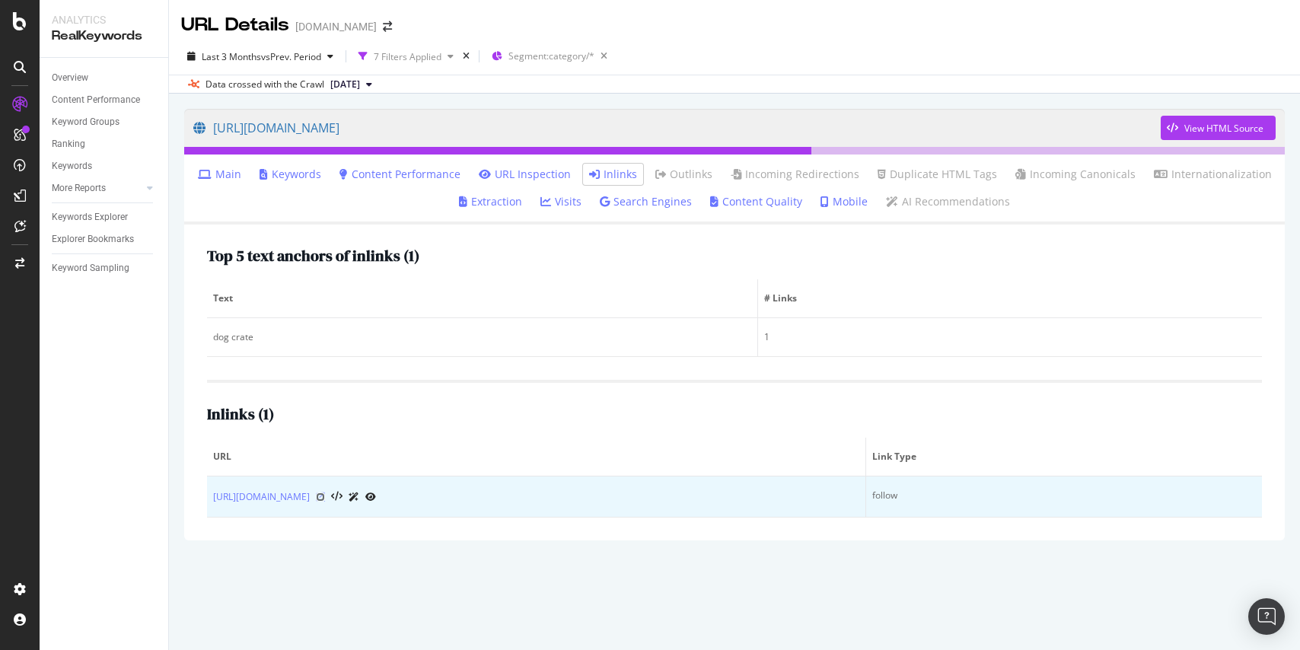
click at [325, 497] on icon at bounding box center [320, 496] width 9 height 9
